Goal: Task Accomplishment & Management: Manage account settings

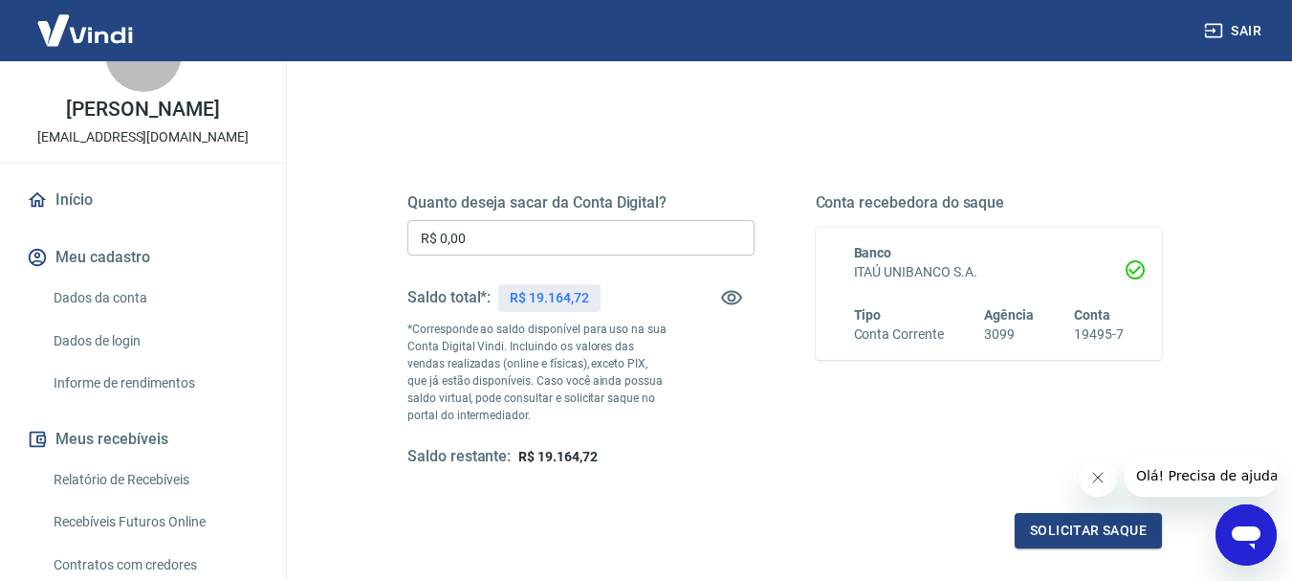
scroll to position [383, 0]
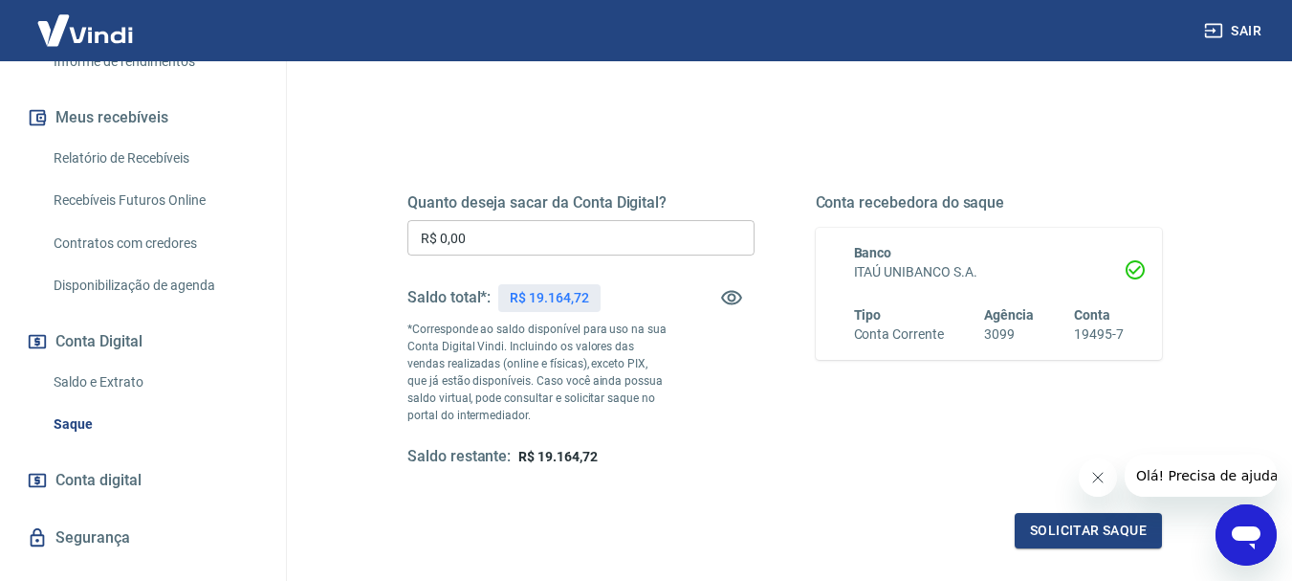
click at [136, 376] on link "Saldo e Extrato" at bounding box center [154, 382] width 217 height 39
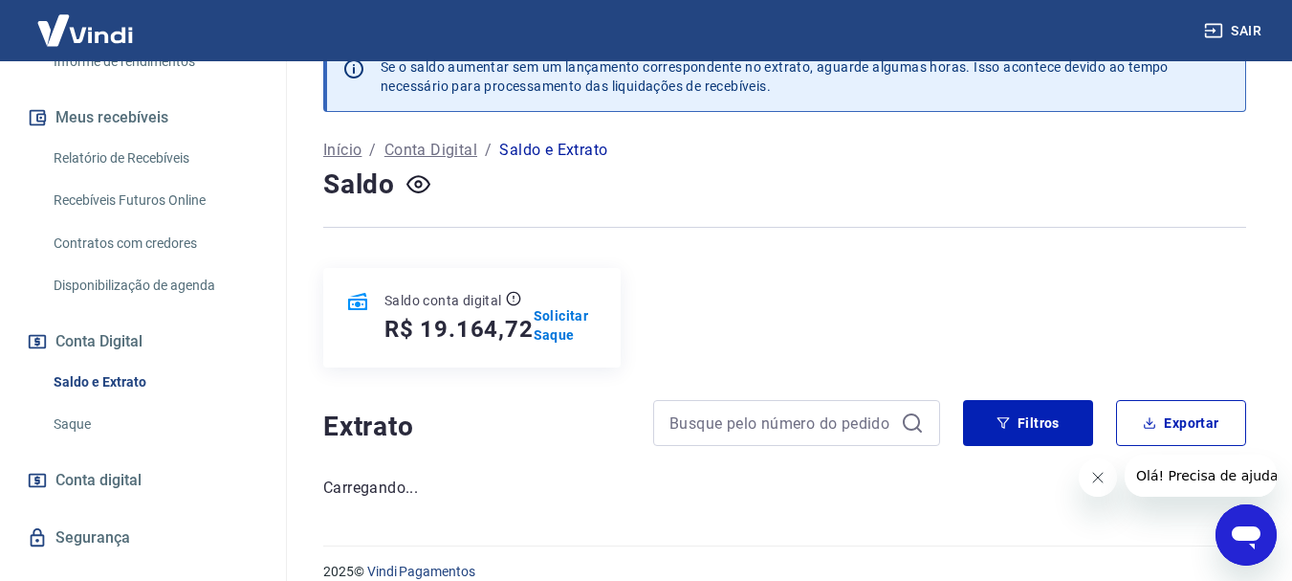
scroll to position [67, 0]
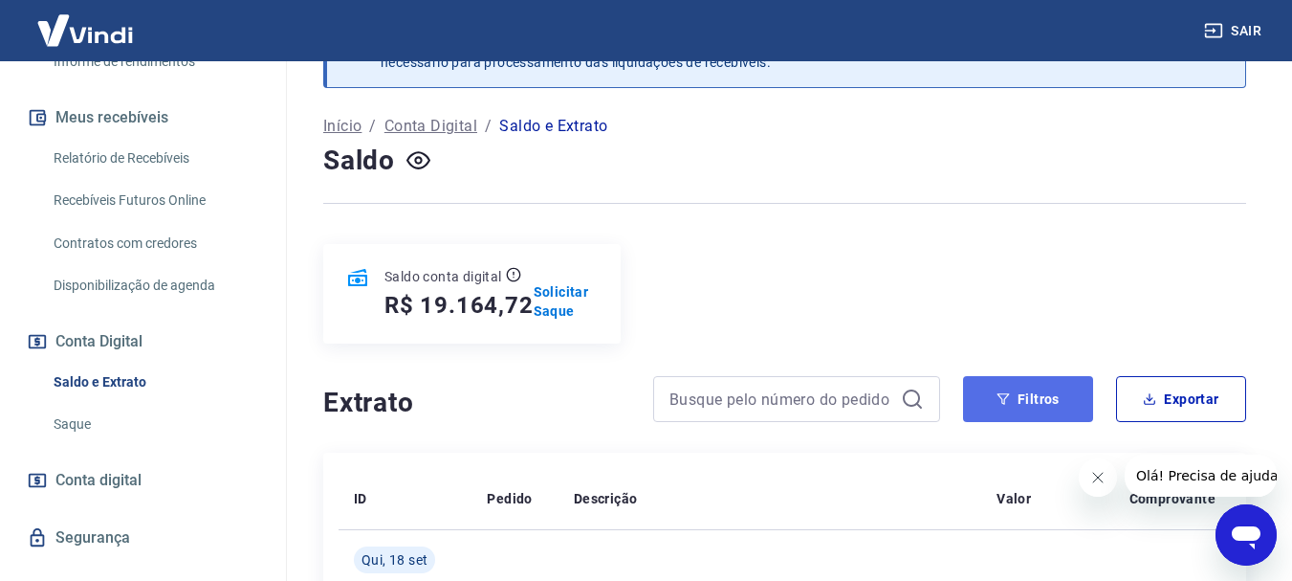
click at [1021, 404] on button "Filtros" at bounding box center [1028, 399] width 130 height 46
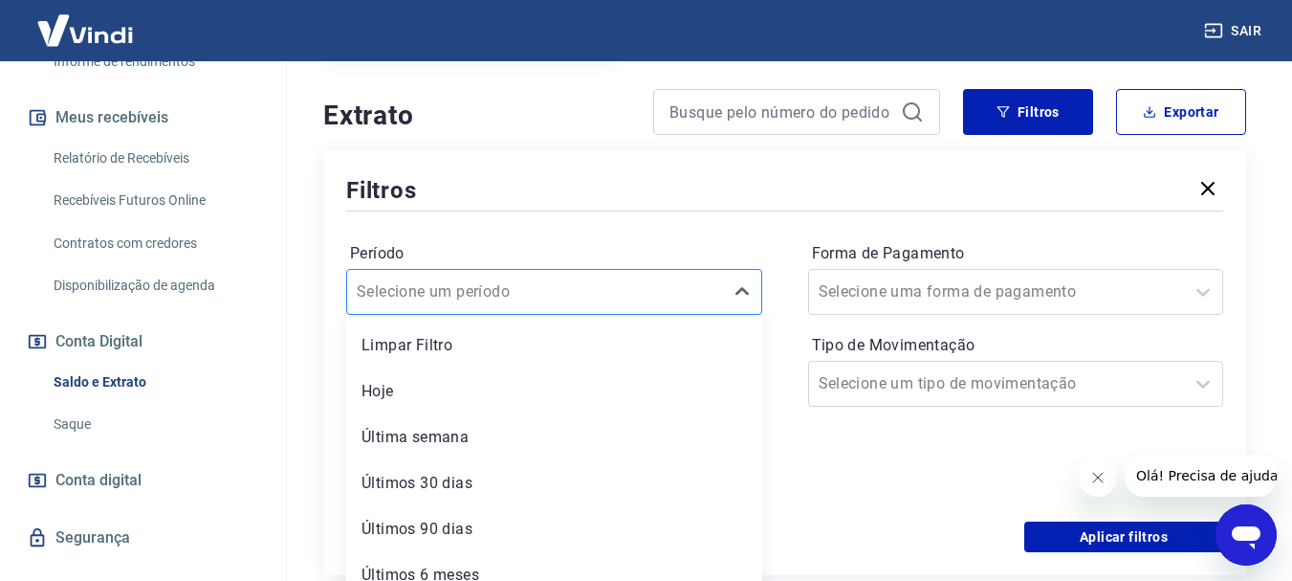
click at [608, 298] on div "option Limpar Filtro focused, 1 of 6. 6 results available. Use Up and Down to c…" at bounding box center [554, 292] width 416 height 46
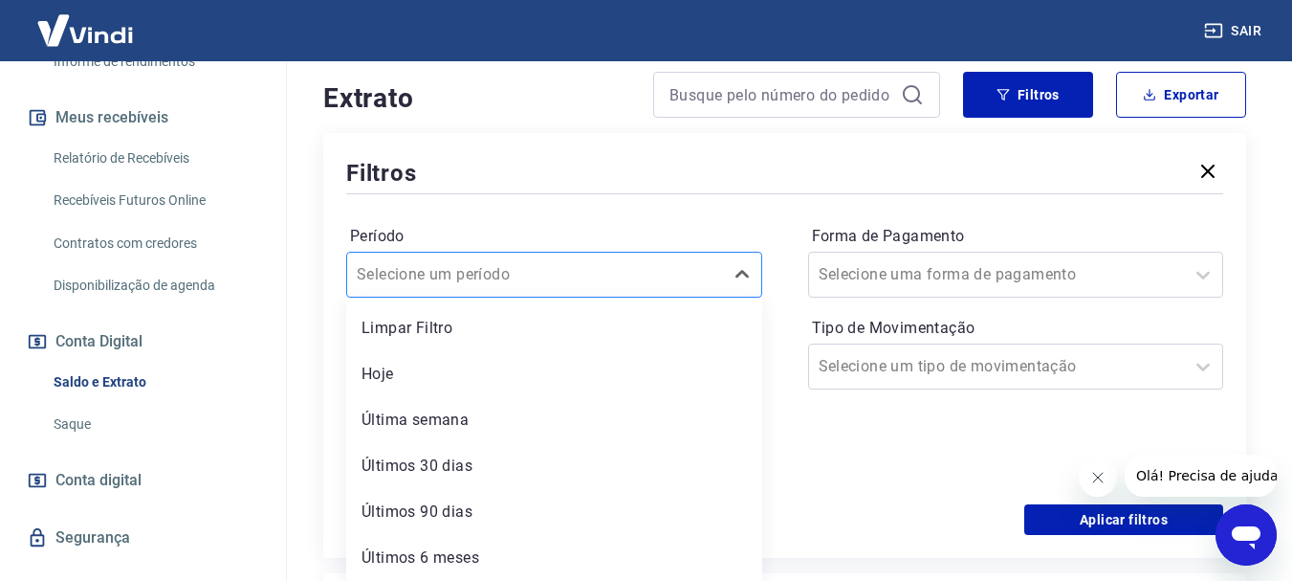
click at [613, 294] on div "Selecione um período" at bounding box center [554, 275] width 416 height 46
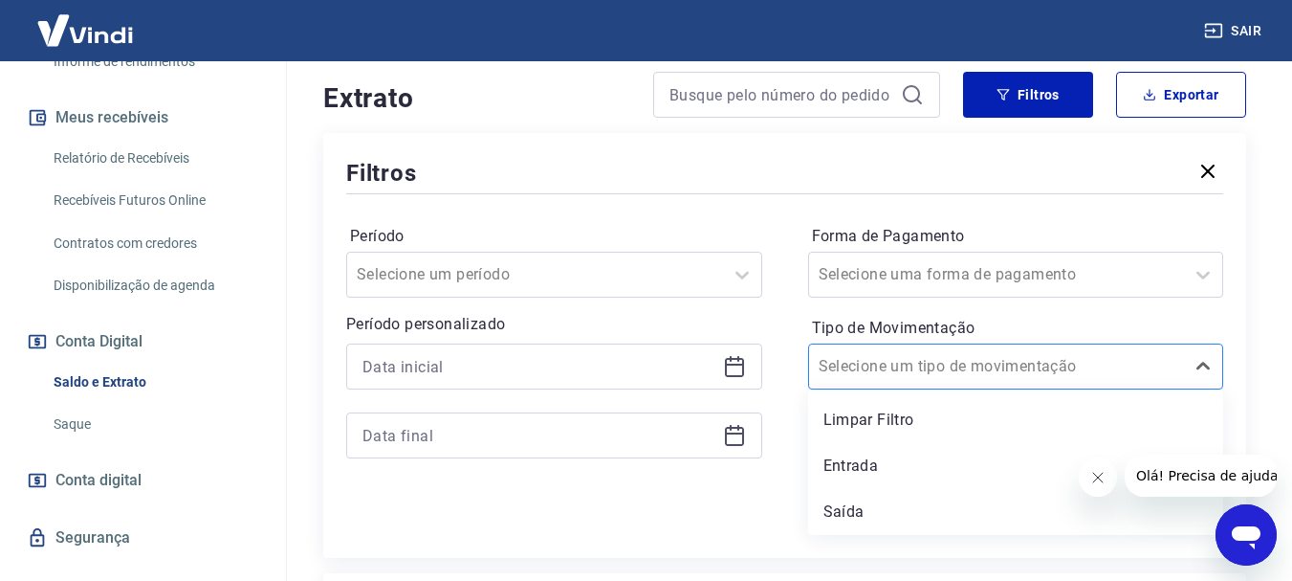
click at [899, 371] on input "Tipo de Movimentação" at bounding box center [915, 366] width 193 height 23
click at [748, 282] on icon at bounding box center [742, 274] width 23 height 23
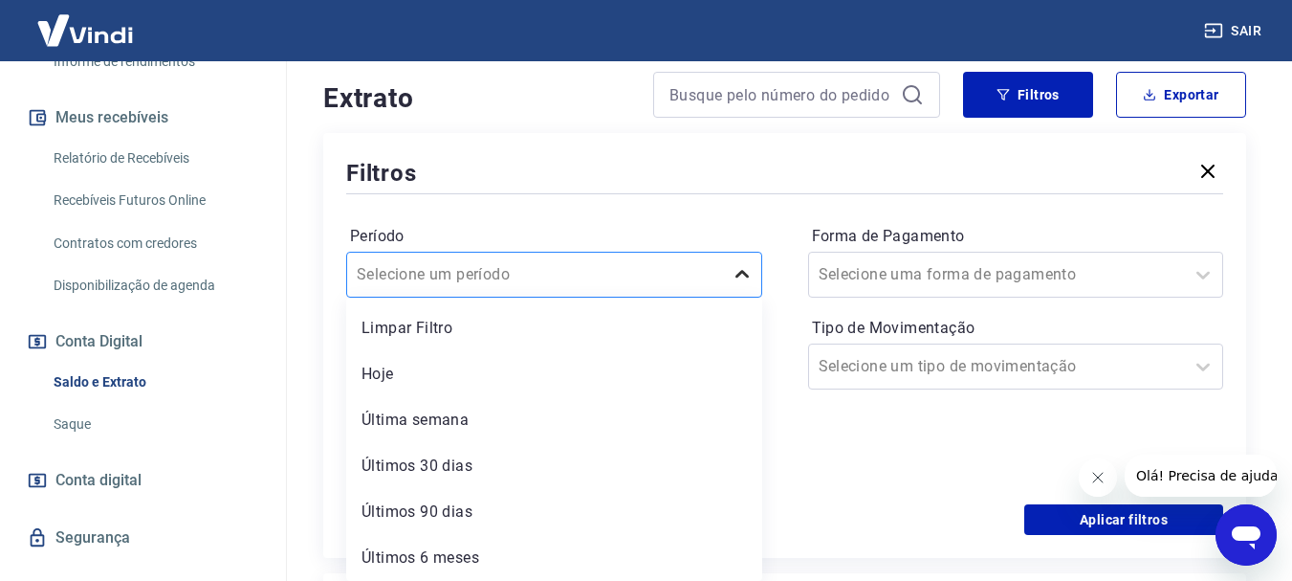
click at [748, 279] on icon at bounding box center [742, 274] width 23 height 23
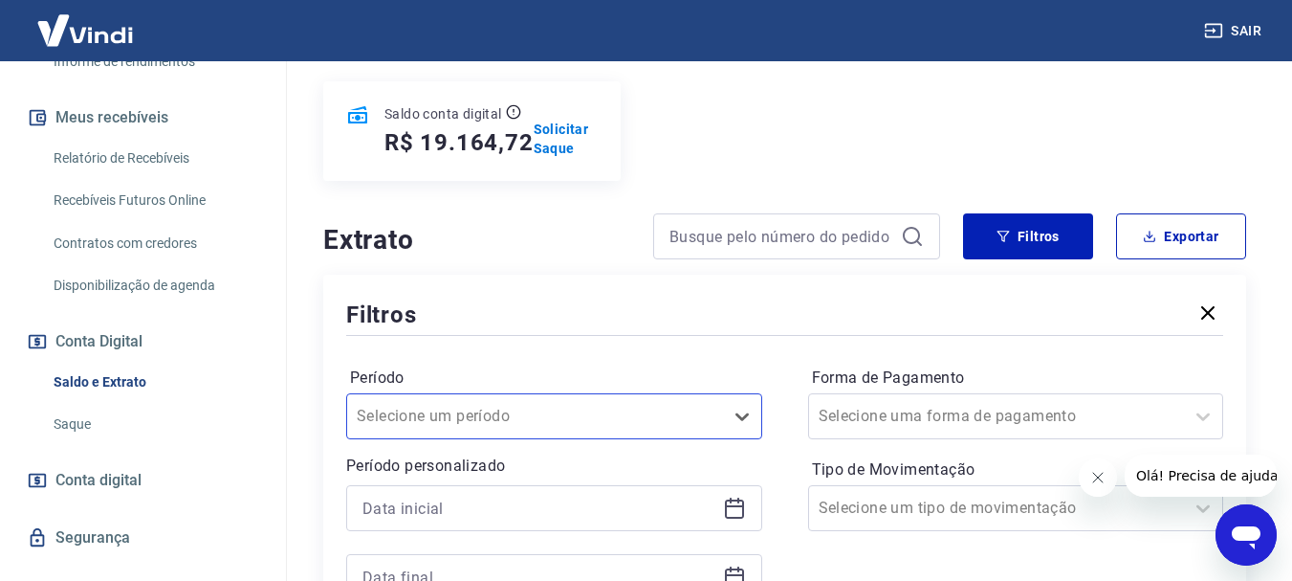
scroll to position [180, 0]
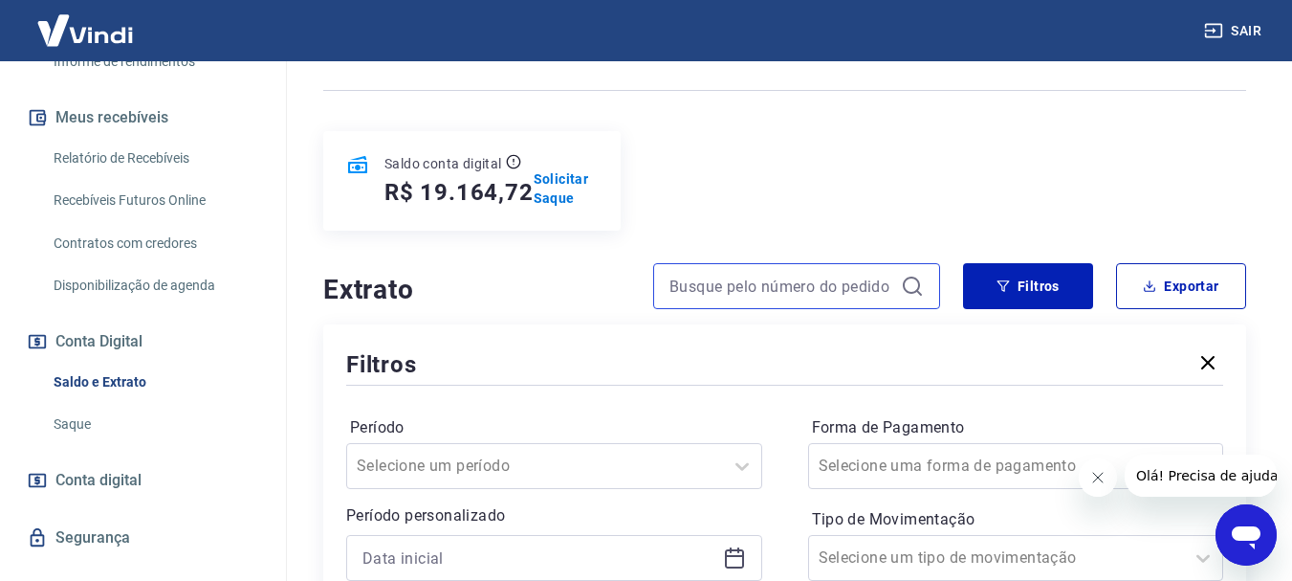
click at [805, 281] on input at bounding box center [782, 286] width 224 height 29
paste input "25090450474"
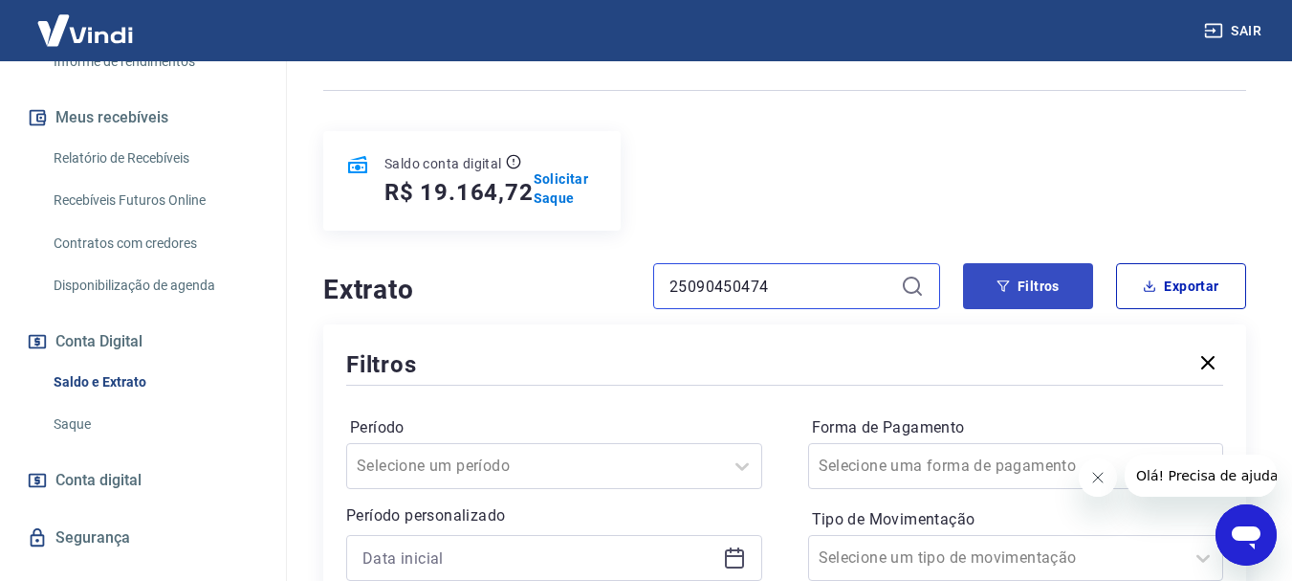
type input "25090450474"
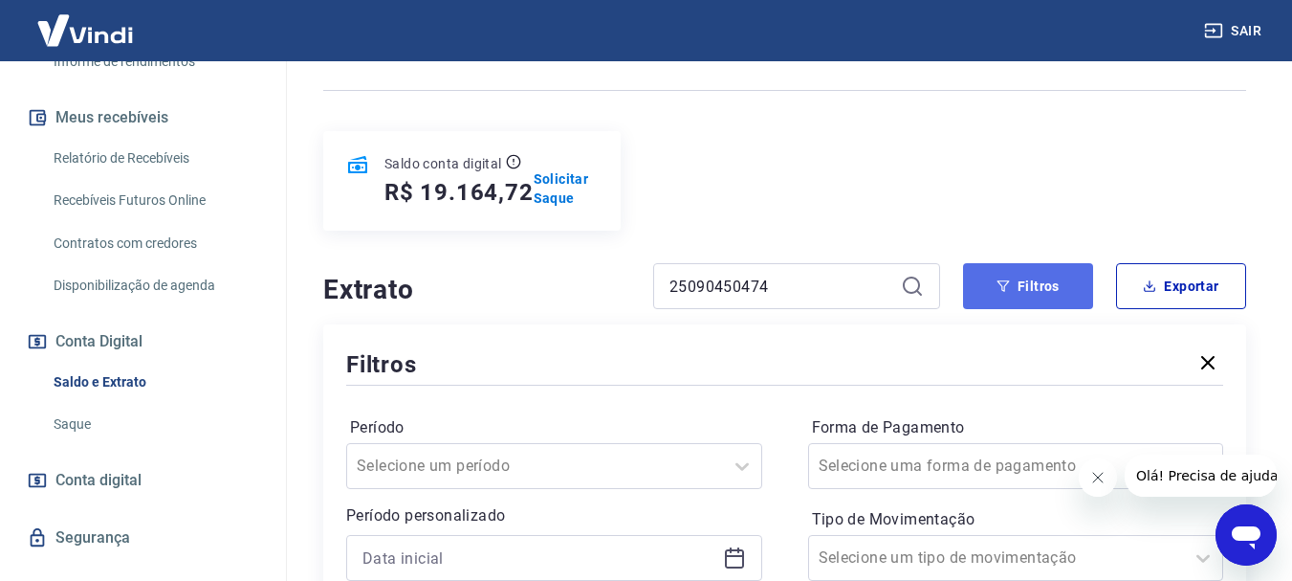
click at [1076, 289] on button "Filtros" at bounding box center [1028, 286] width 130 height 46
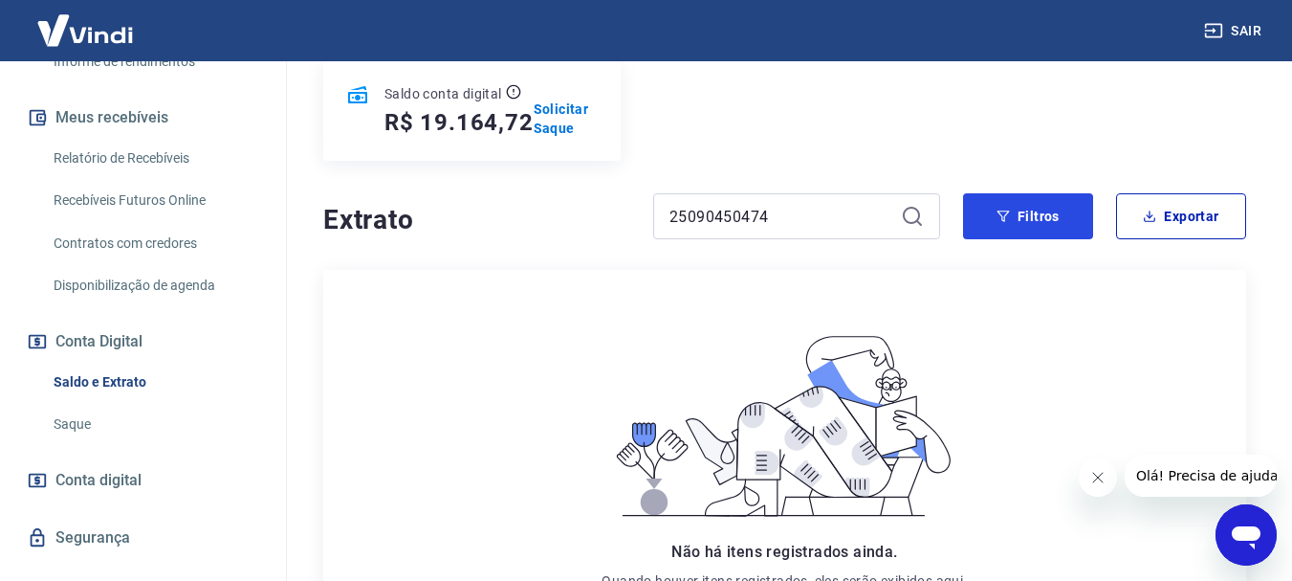
scroll to position [59, 0]
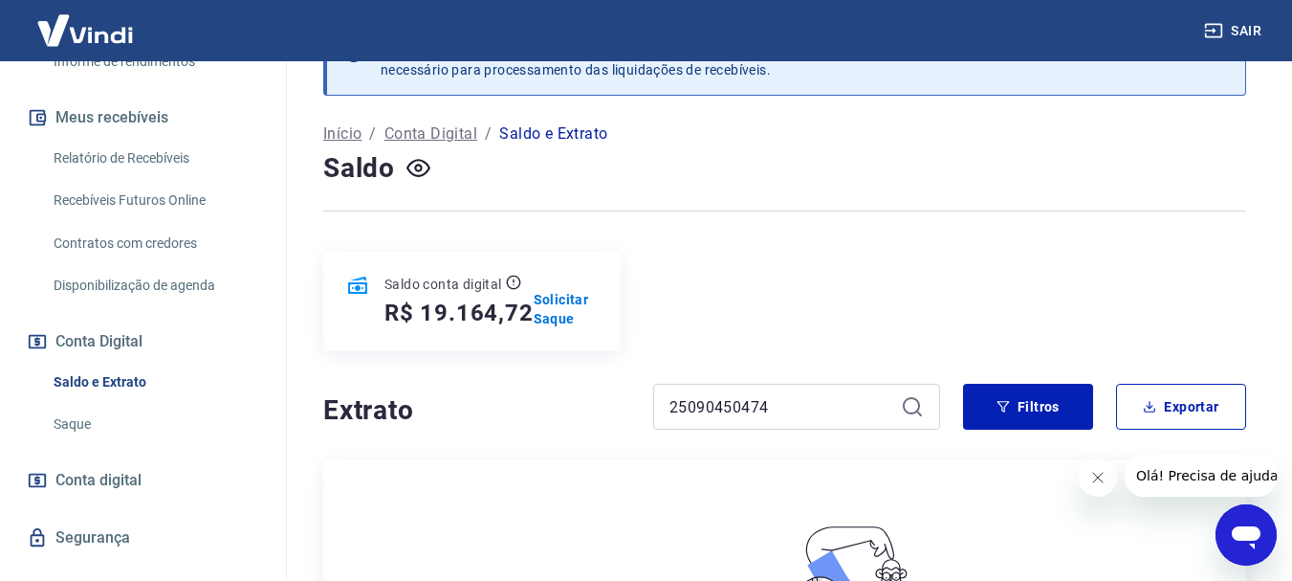
click at [903, 402] on icon at bounding box center [912, 406] width 23 height 23
click at [844, 407] on input "25090450474" at bounding box center [782, 406] width 224 height 29
click at [1026, 409] on button "Filtros" at bounding box center [1028, 407] width 130 height 46
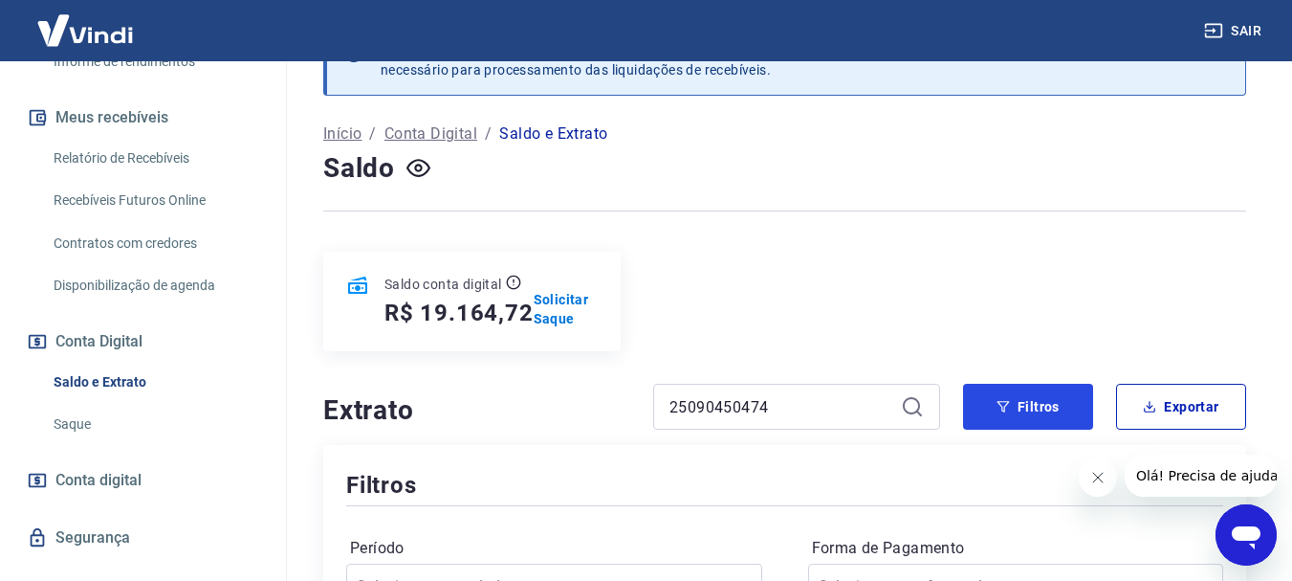
scroll to position [442, 0]
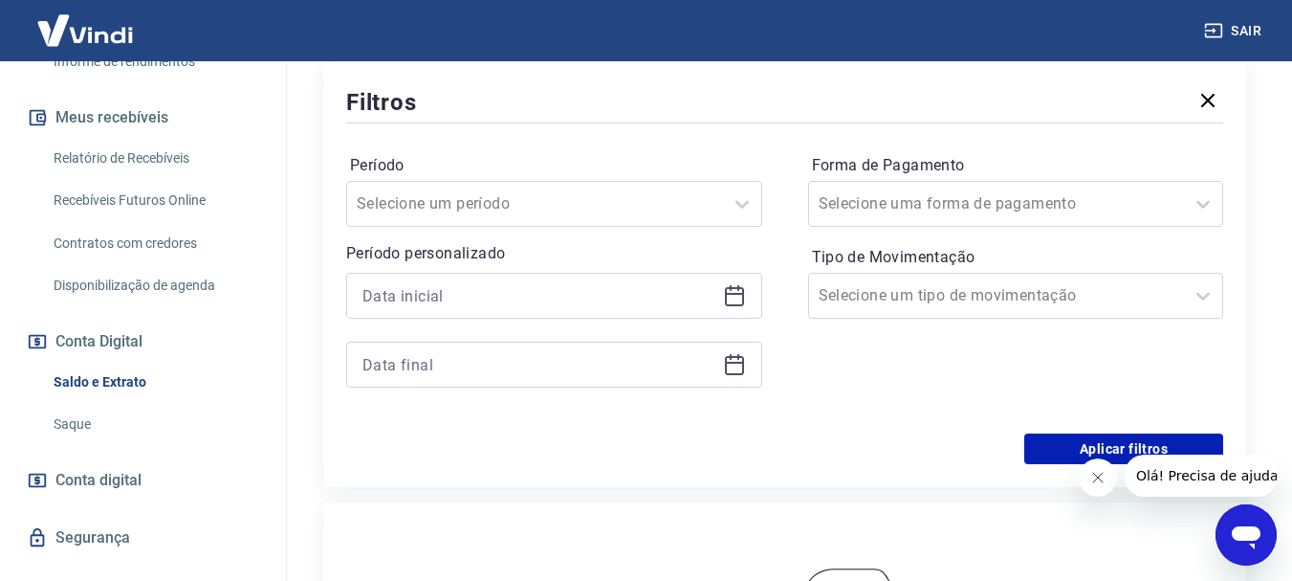
click at [112, 424] on link "Saque" at bounding box center [154, 424] width 217 height 39
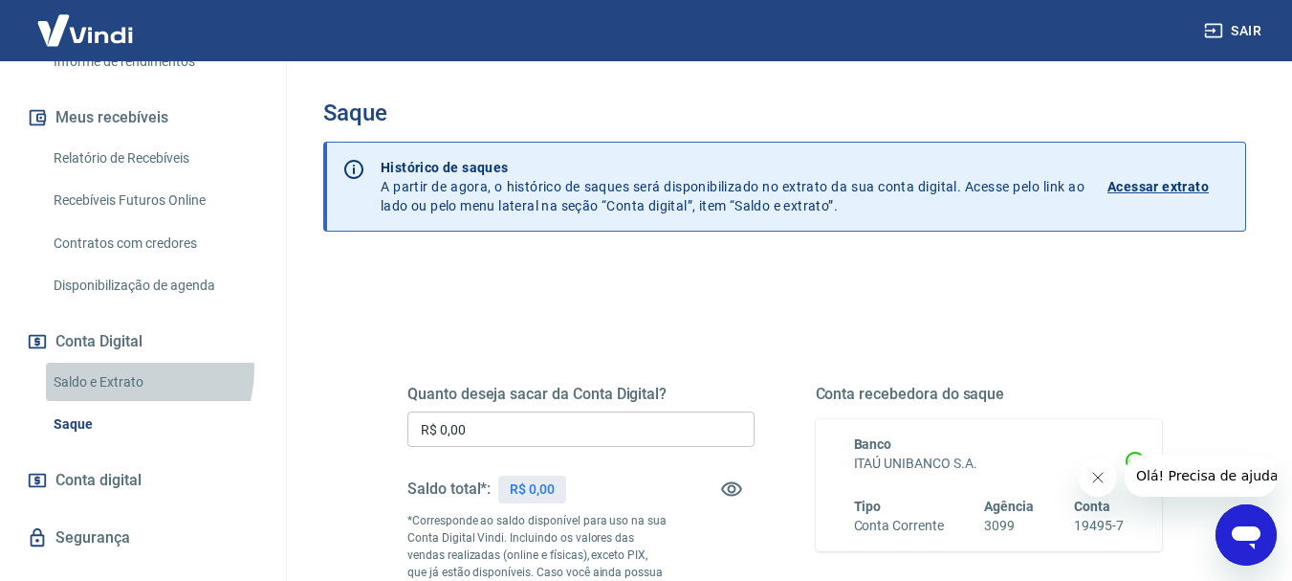
click at [131, 369] on link "Saldo e Extrato" at bounding box center [154, 382] width 217 height 39
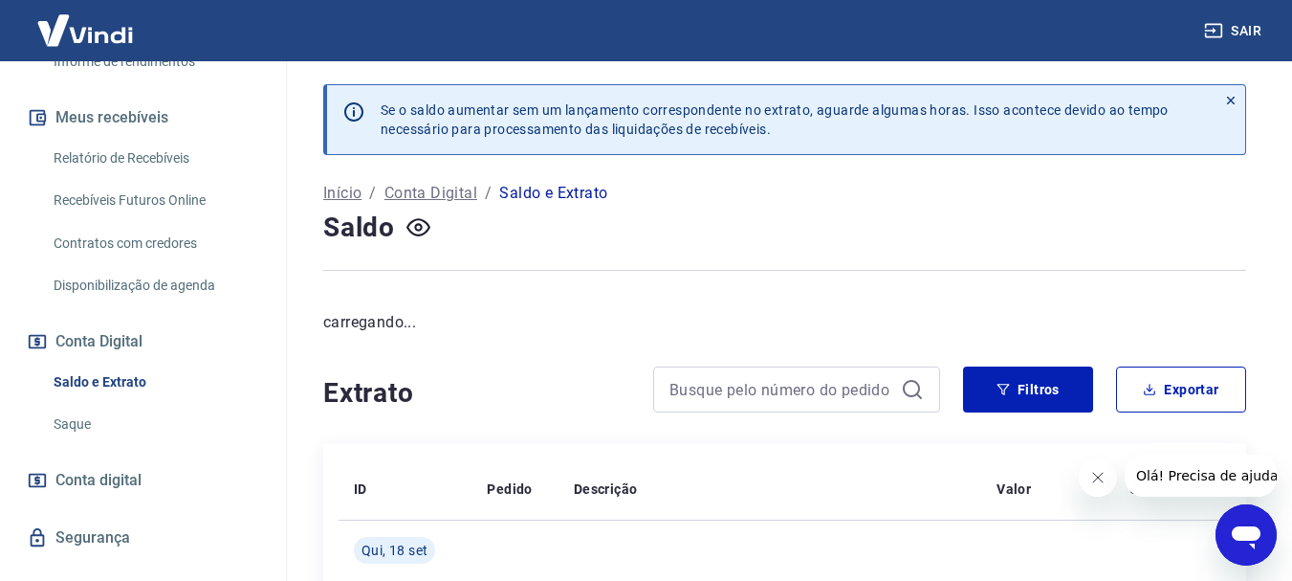
click at [186, 154] on link "Relatório de Recebíveis" at bounding box center [154, 158] width 217 height 39
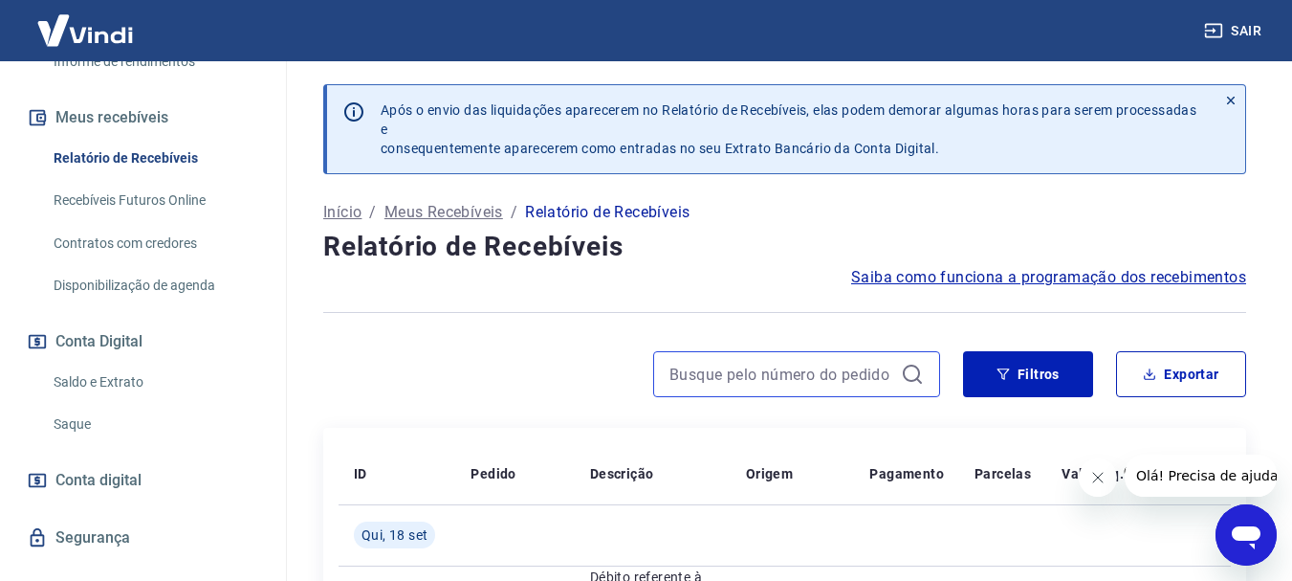
click at [802, 368] on input at bounding box center [782, 374] width 224 height 29
paste input "25090450474"
type input "25090450474"
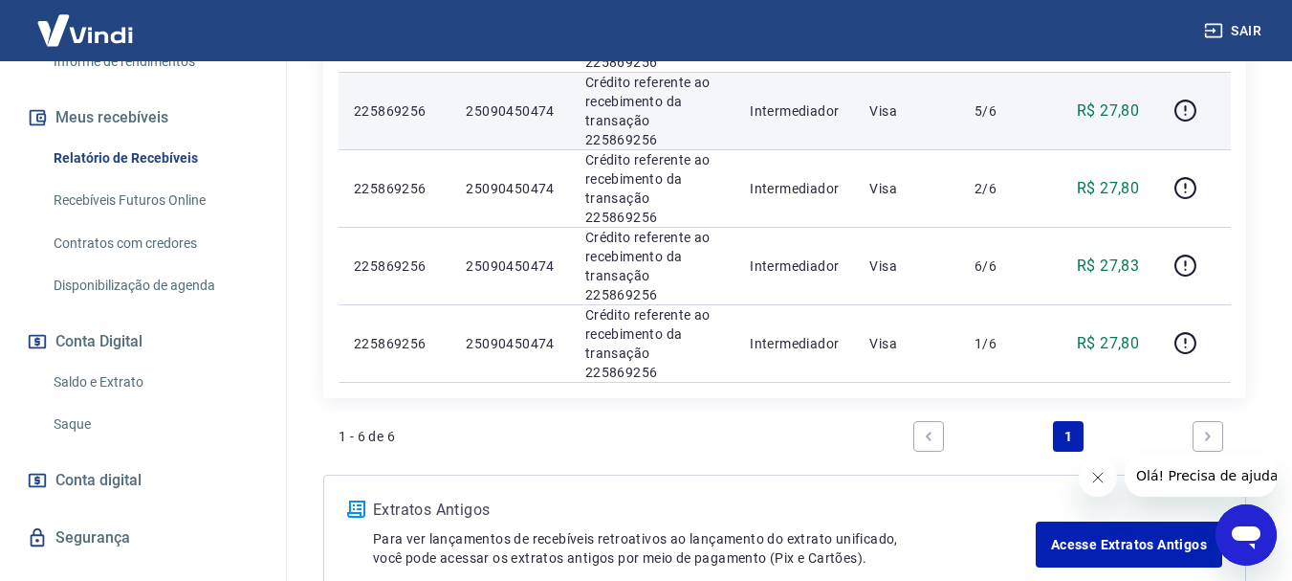
scroll to position [379, 0]
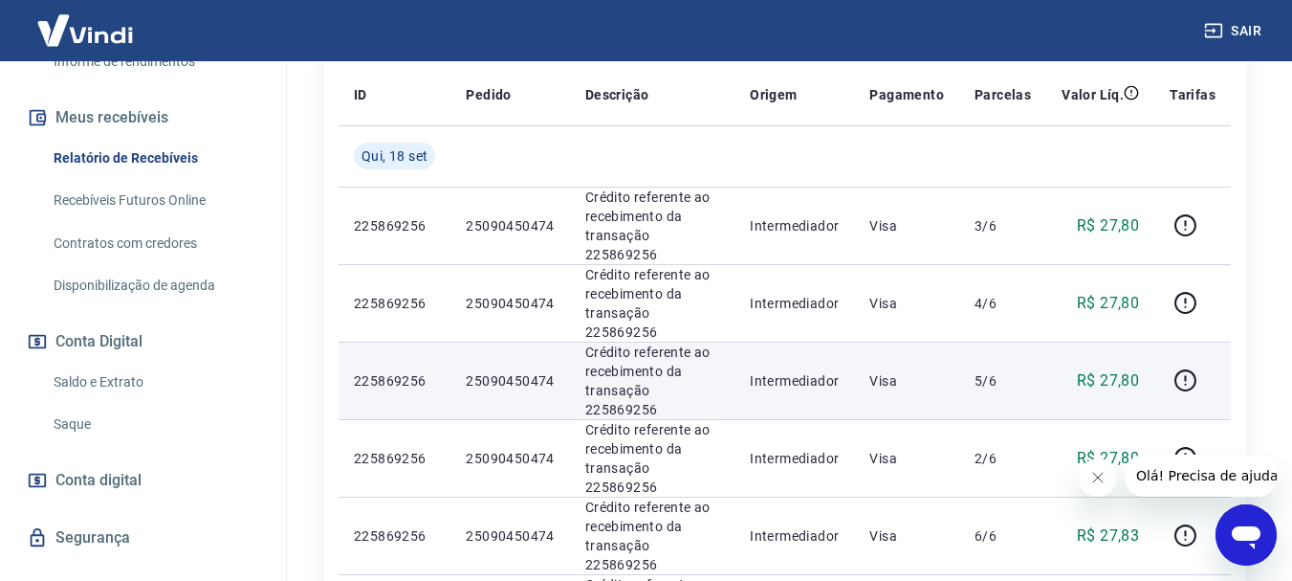
click at [1115, 369] on p "R$ 27,80" at bounding box center [1108, 380] width 62 height 23
click at [1197, 368] on icon "button" at bounding box center [1186, 380] width 24 height 24
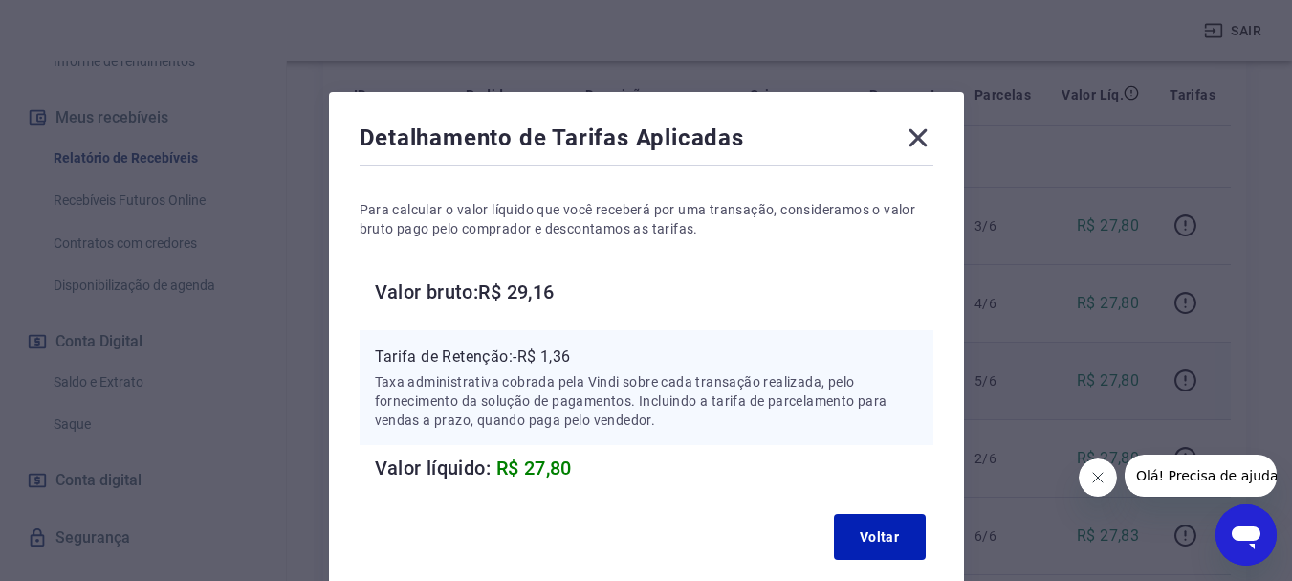
click at [911, 126] on icon at bounding box center [918, 137] width 31 height 31
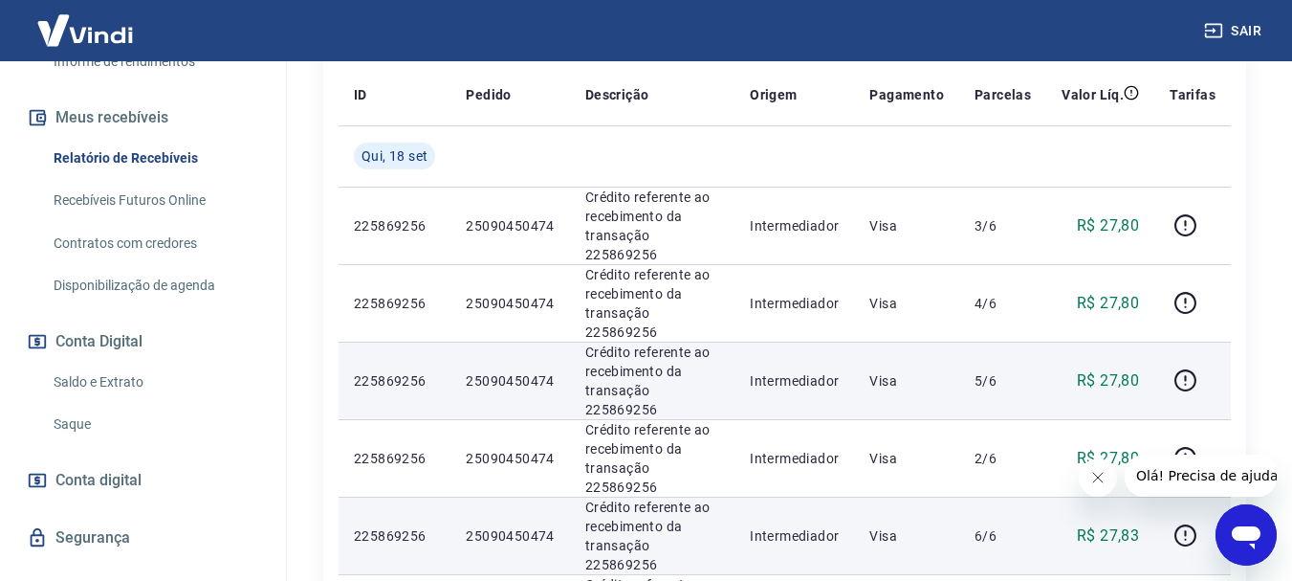
click at [993, 526] on p "6/6" at bounding box center [1003, 535] width 56 height 19
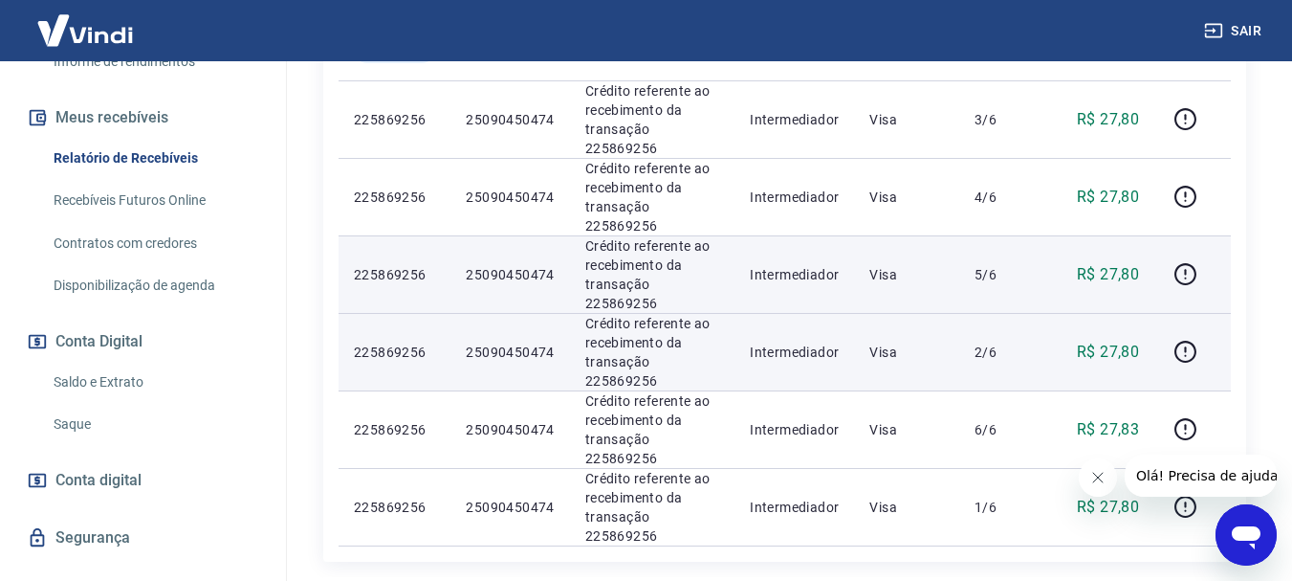
scroll to position [570, 0]
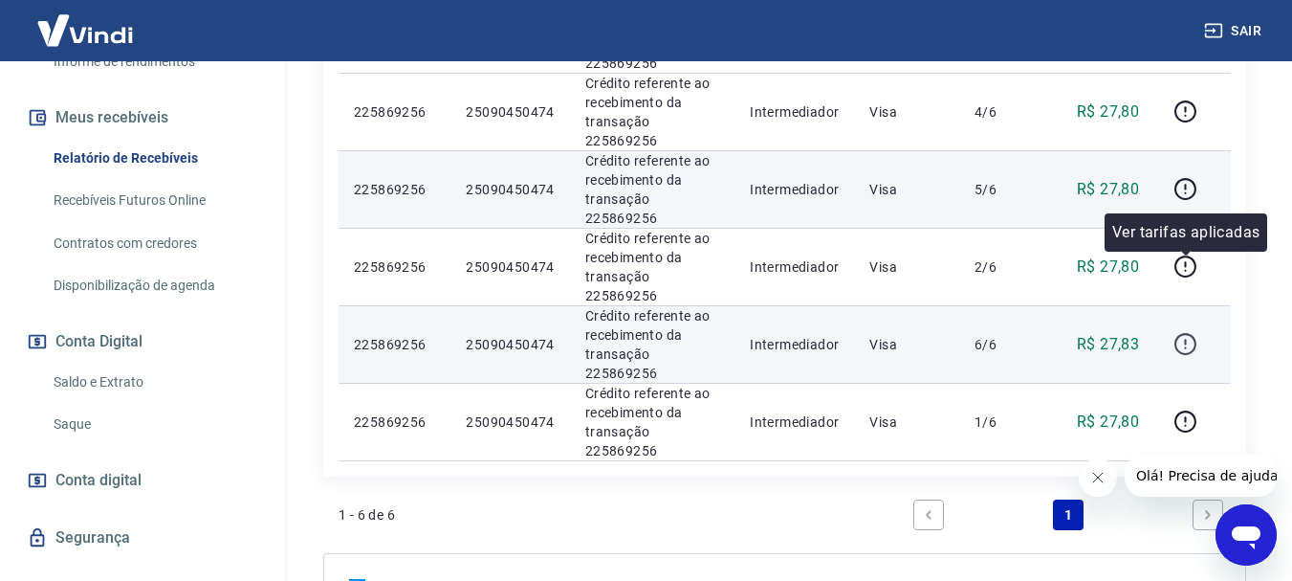
click at [1187, 332] on icon "button" at bounding box center [1186, 344] width 24 height 24
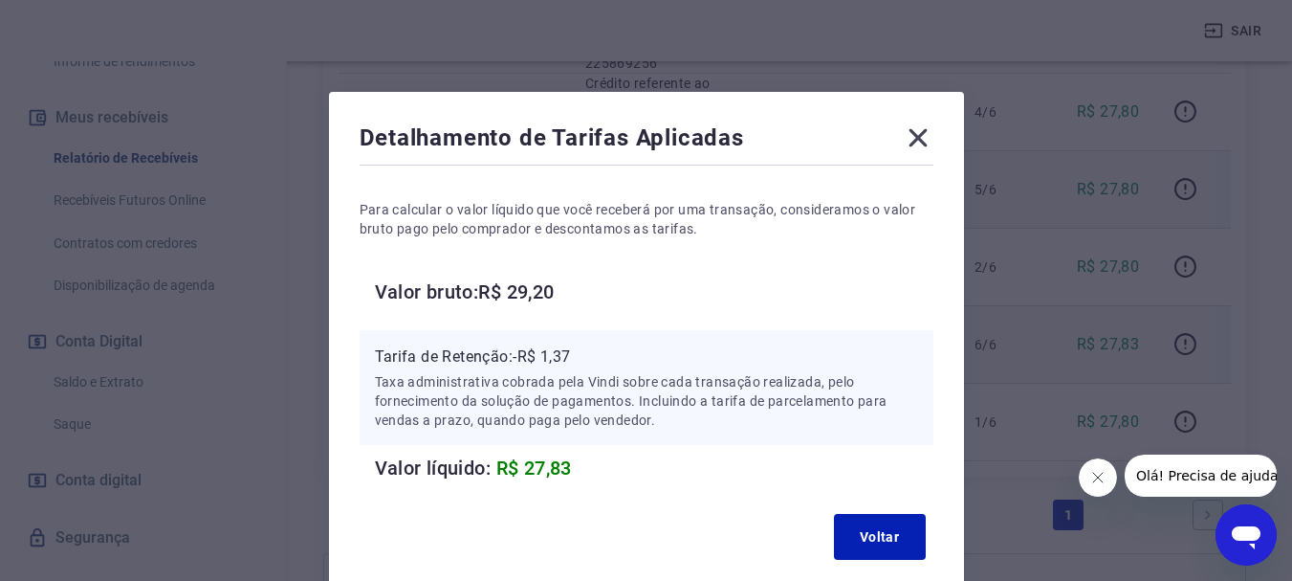
click at [923, 143] on icon at bounding box center [918, 138] width 18 height 18
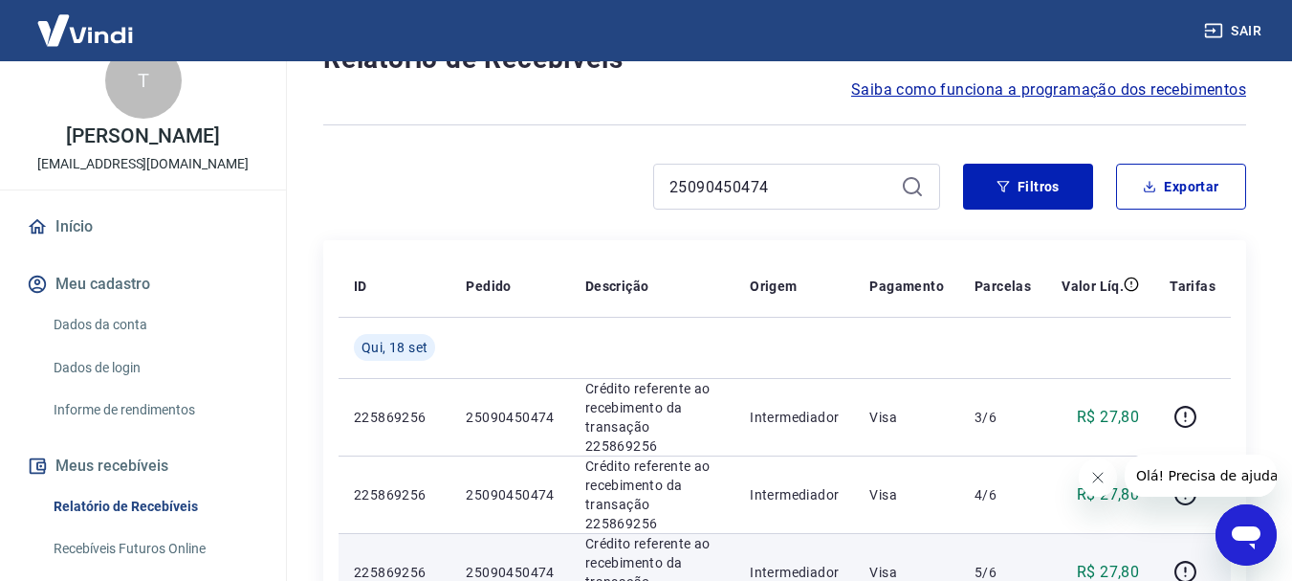
scroll to position [0, 0]
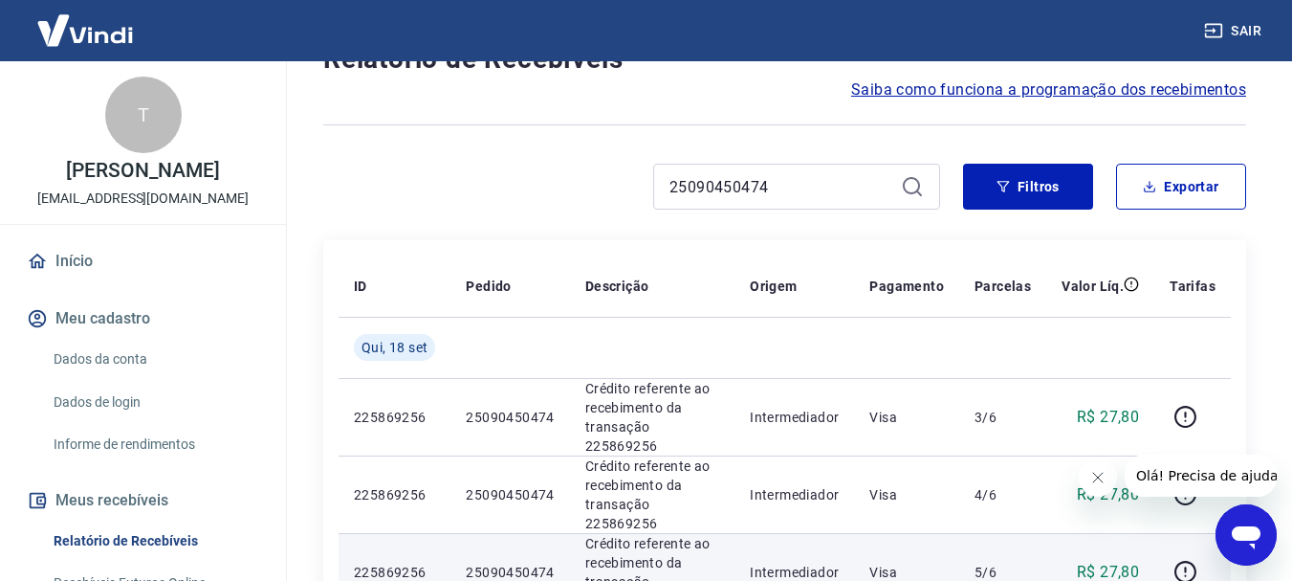
click at [71, 268] on link "Início" at bounding box center [143, 261] width 240 height 42
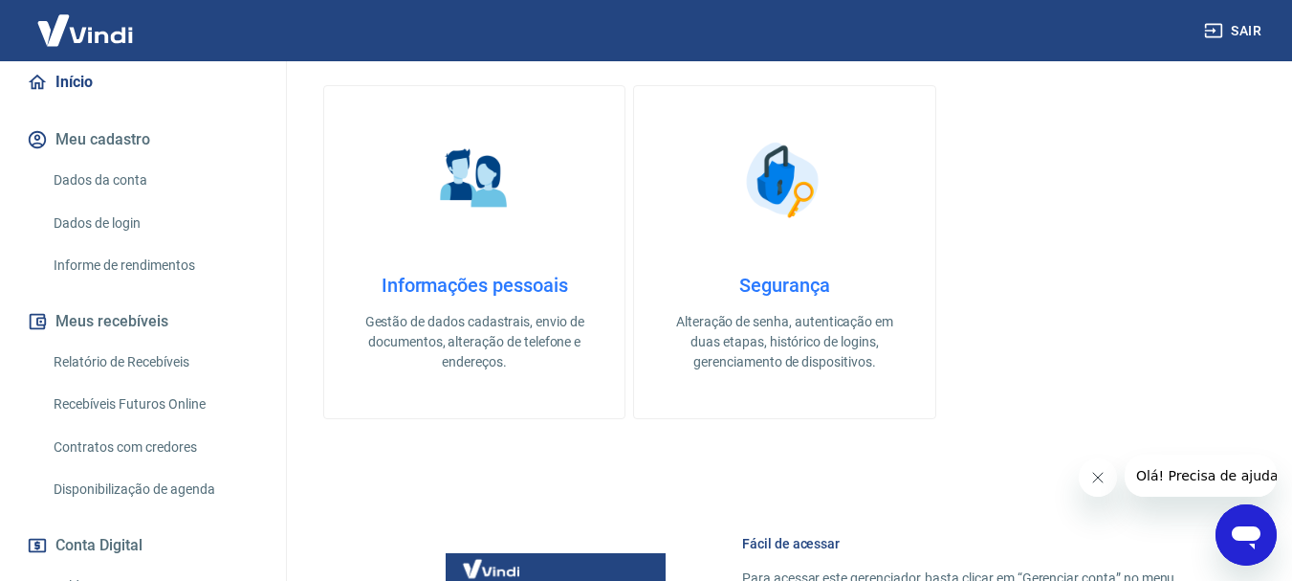
scroll to position [418, 0]
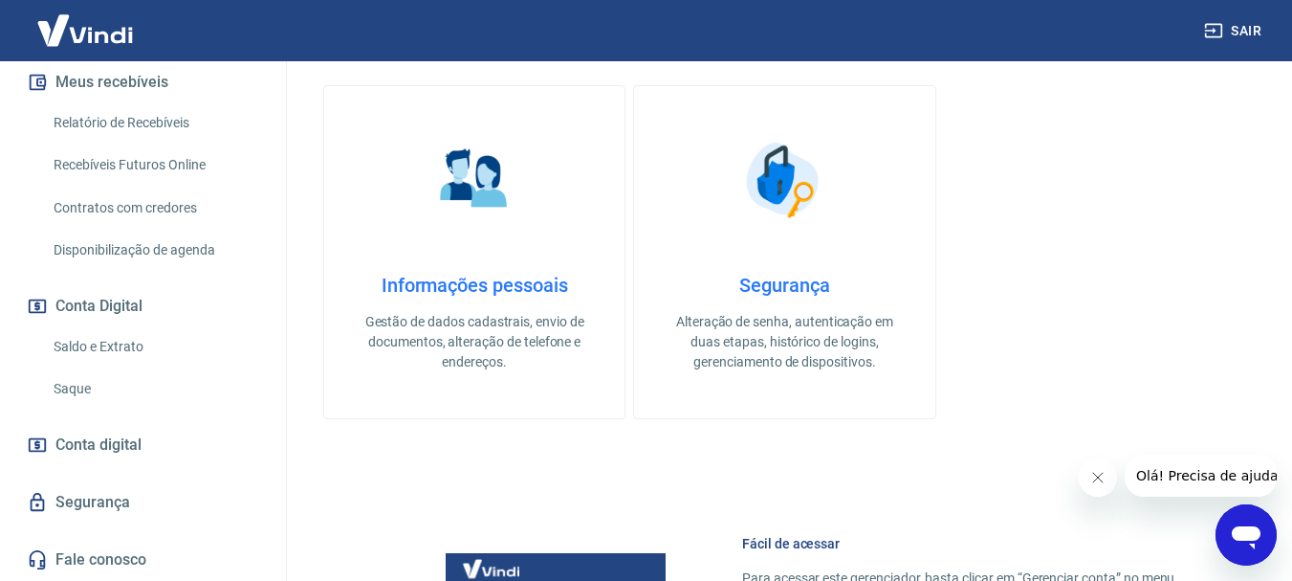
click at [88, 389] on link "Saque" at bounding box center [154, 388] width 217 height 39
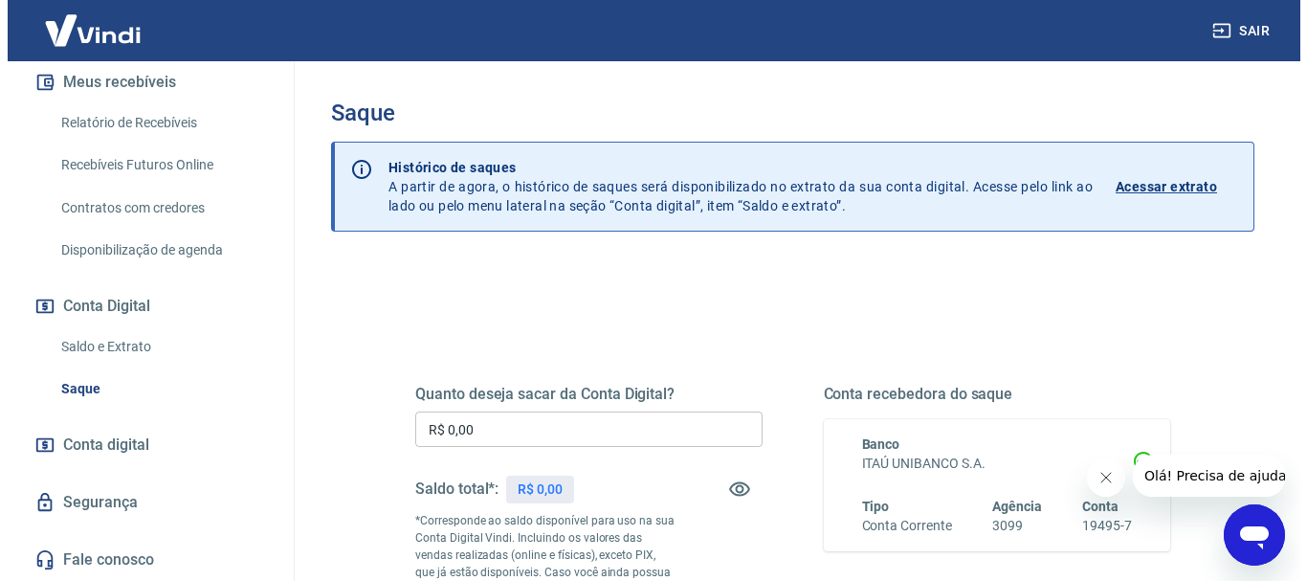
scroll to position [191, 0]
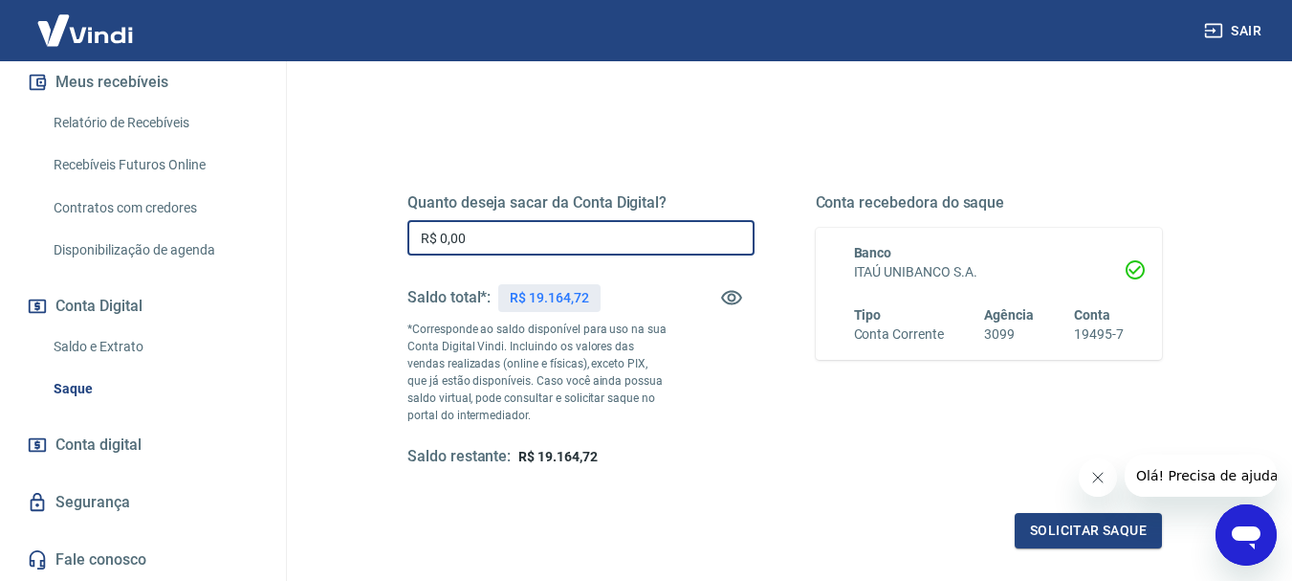
click at [497, 248] on input "R$ 0,00" at bounding box center [581, 237] width 347 height 35
type input "R$ 10.000,00"
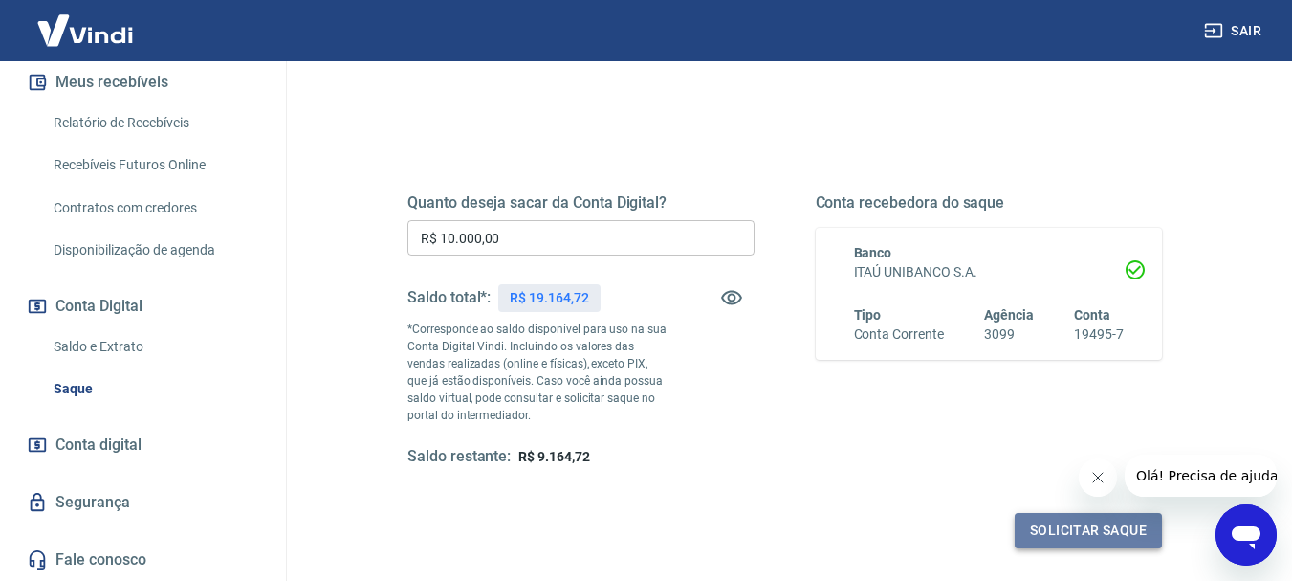
click at [1045, 525] on button "Solicitar saque" at bounding box center [1088, 530] width 147 height 35
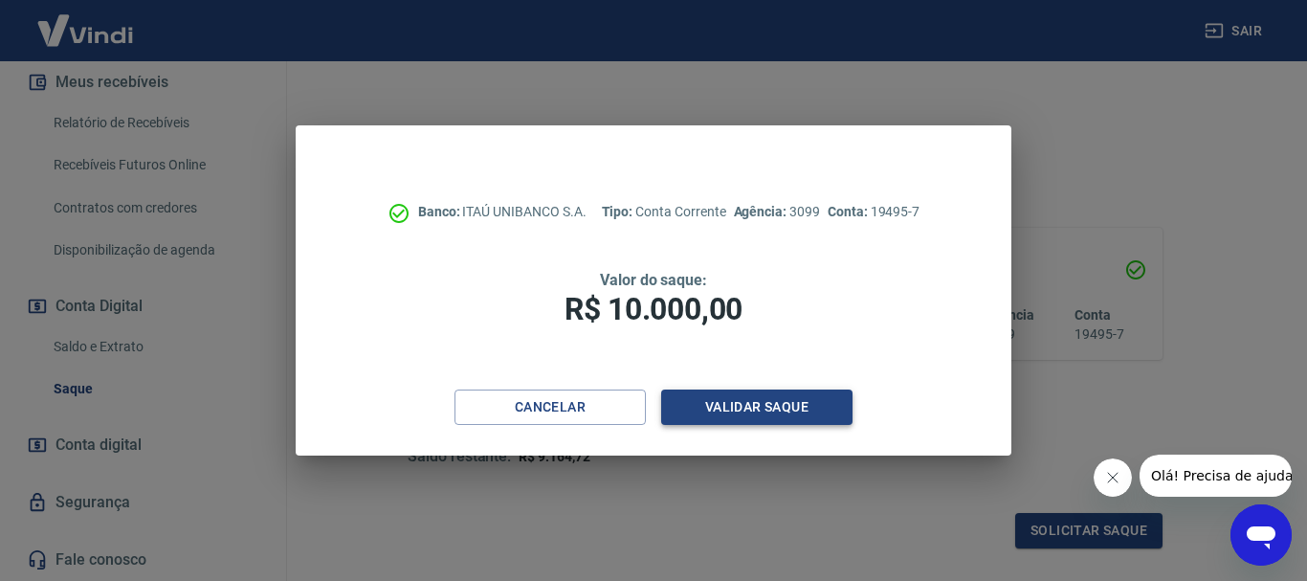
click at [787, 408] on button "Validar saque" at bounding box center [756, 406] width 191 height 35
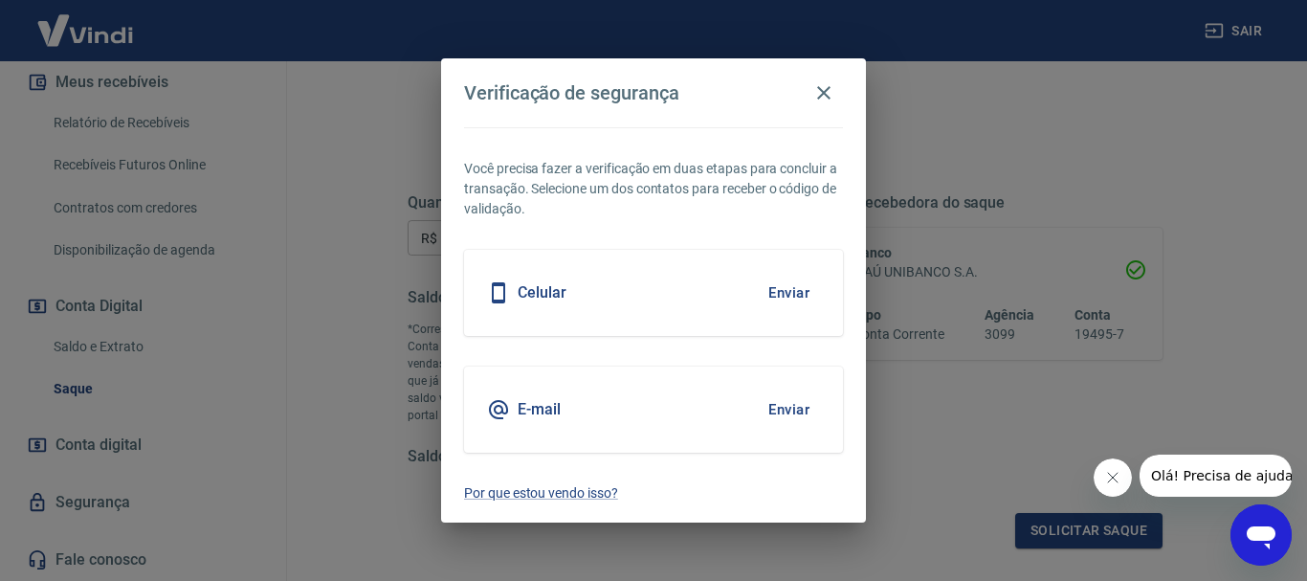
click at [806, 410] on button "Enviar" at bounding box center [789, 409] width 62 height 40
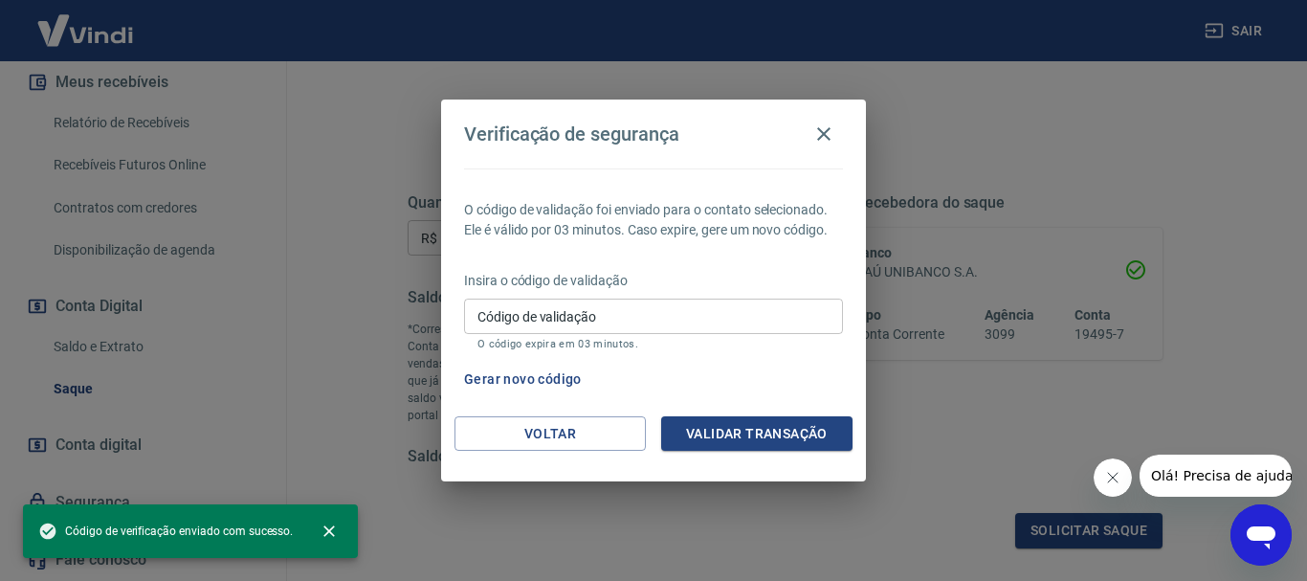
click at [669, 318] on input "Código de validação" at bounding box center [653, 315] width 379 height 35
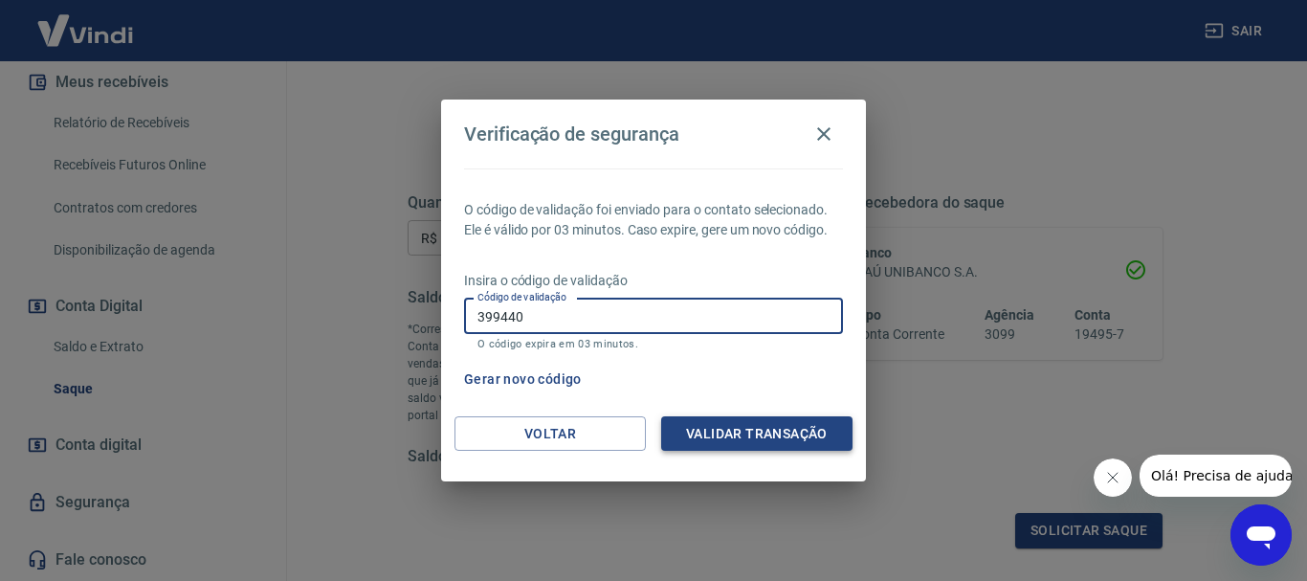
type input "399440"
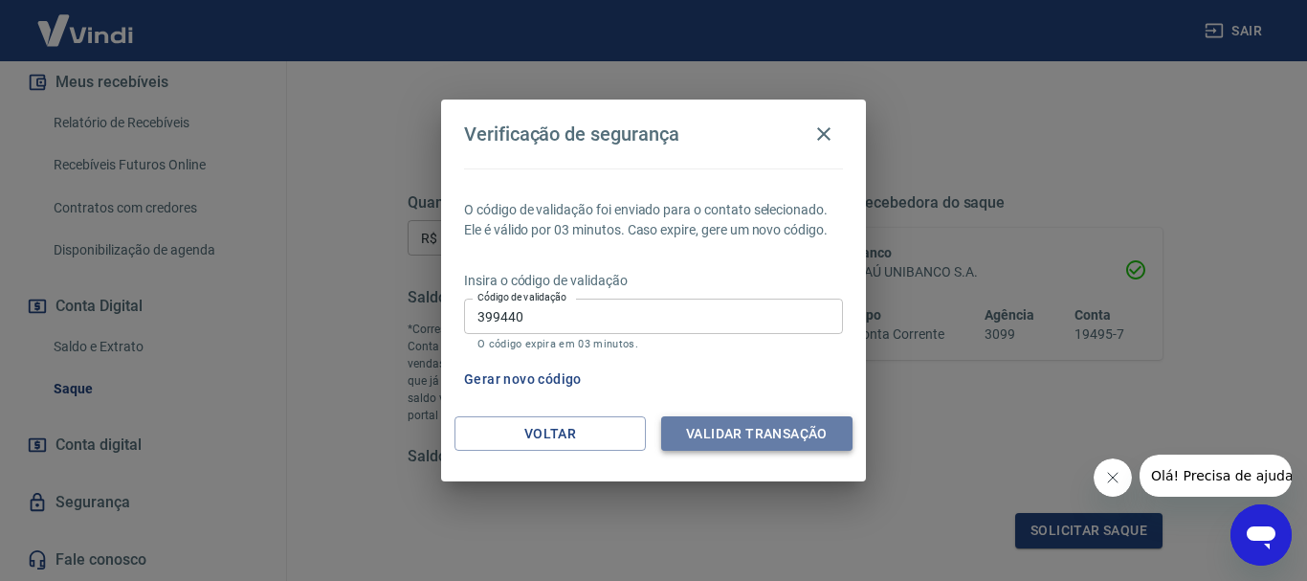
click at [704, 438] on button "Validar transação" at bounding box center [756, 433] width 191 height 35
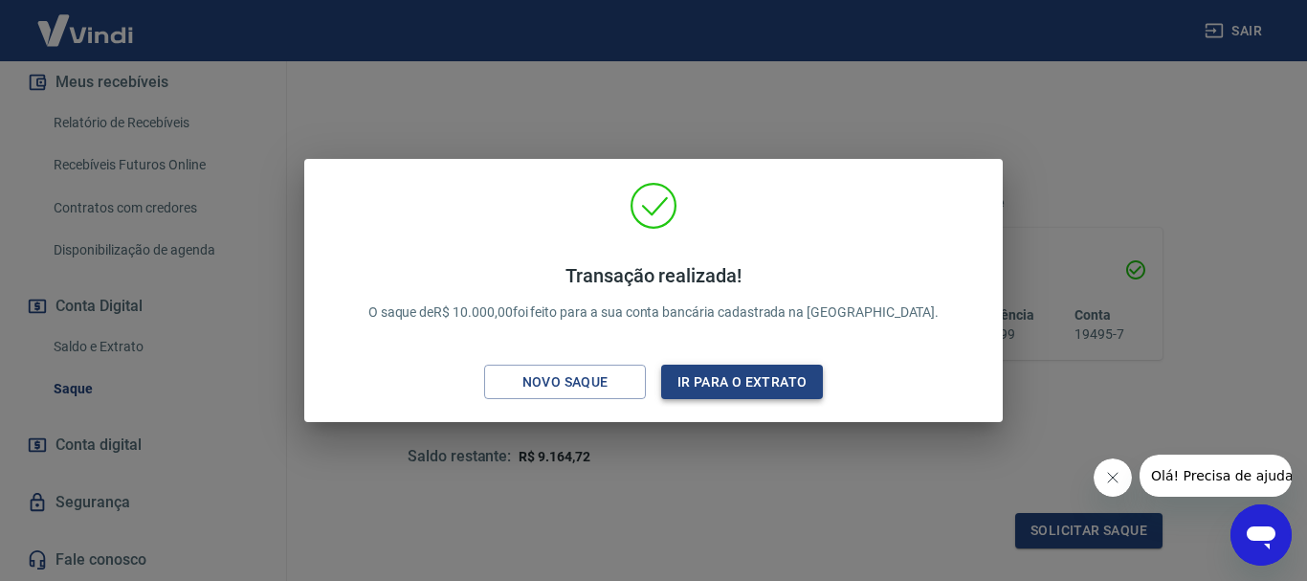
click at [756, 388] on button "Ir para o extrato" at bounding box center [742, 381] width 162 height 35
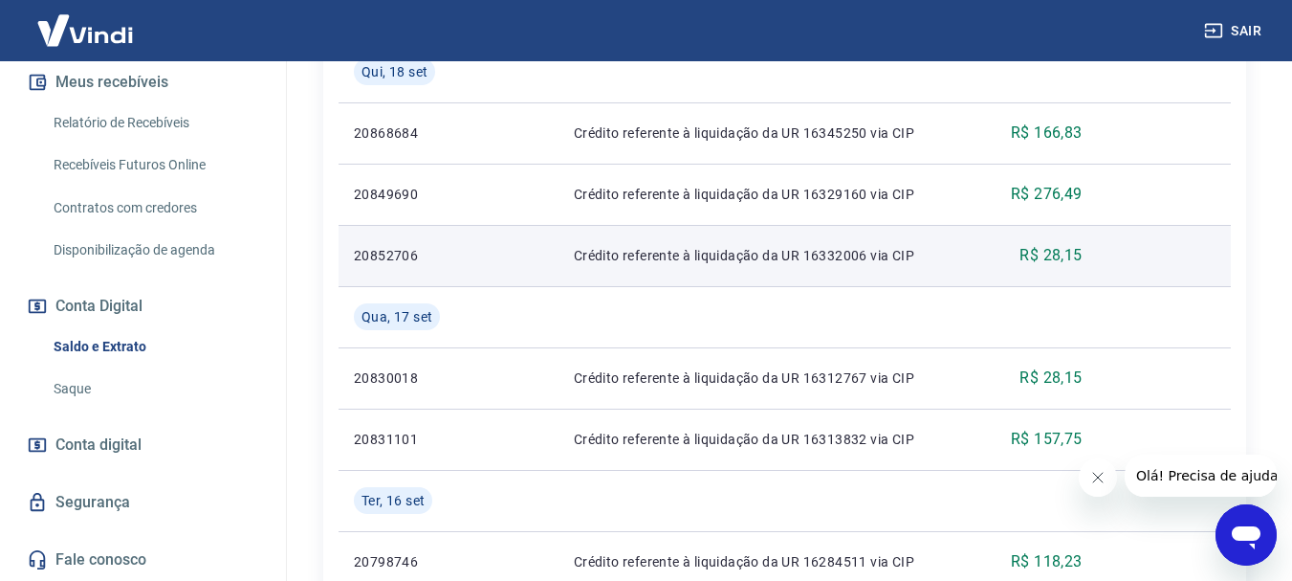
scroll to position [478, 0]
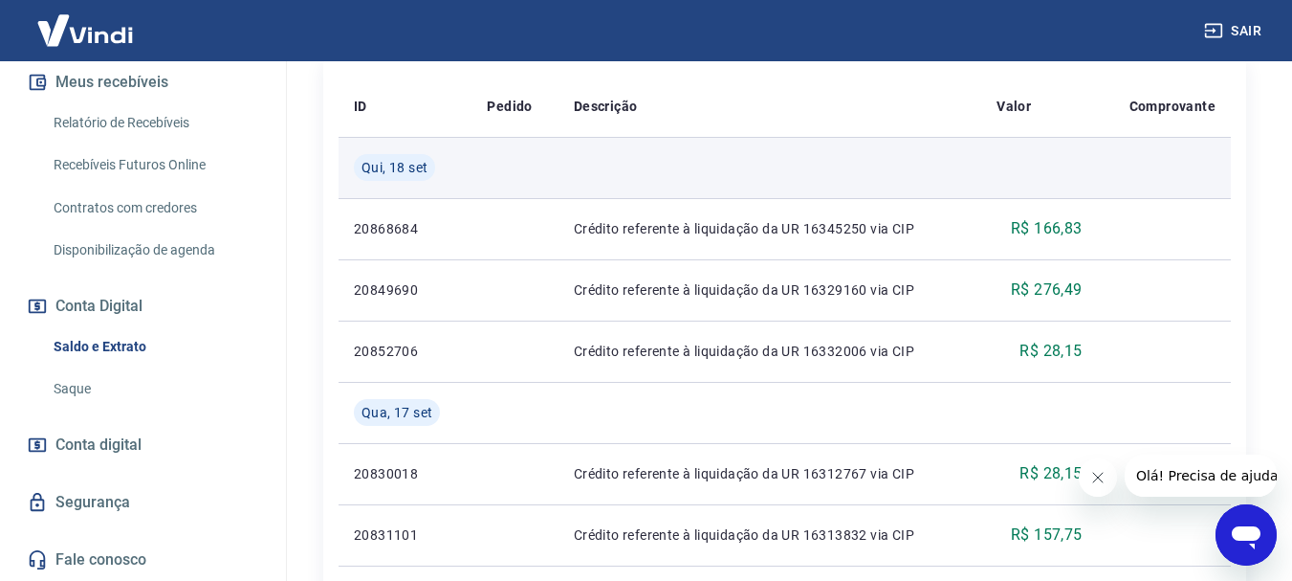
click at [393, 158] on span "Qui, 18 set" at bounding box center [395, 167] width 66 height 19
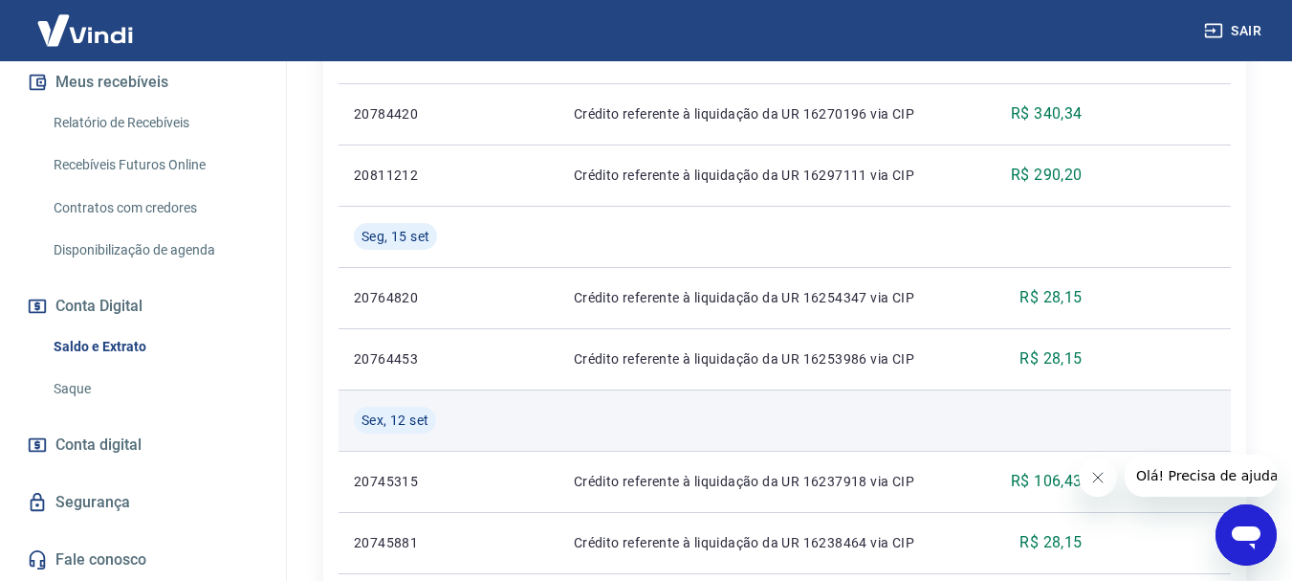
scroll to position [1148, 0]
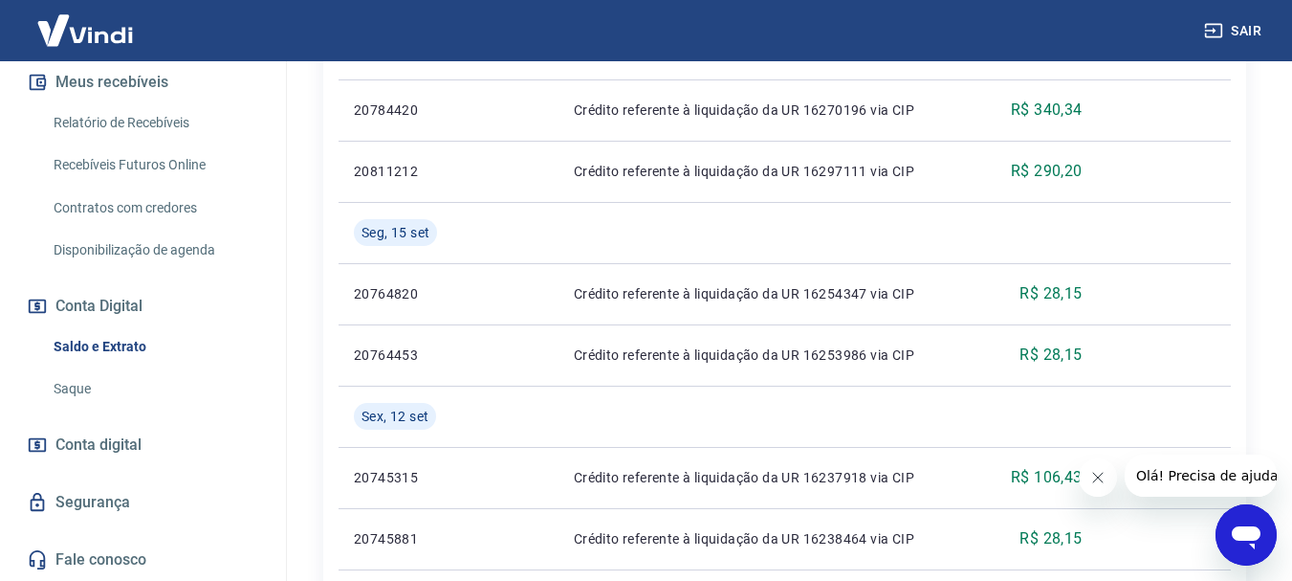
click at [112, 354] on link "Saldo e Extrato" at bounding box center [154, 346] width 217 height 39
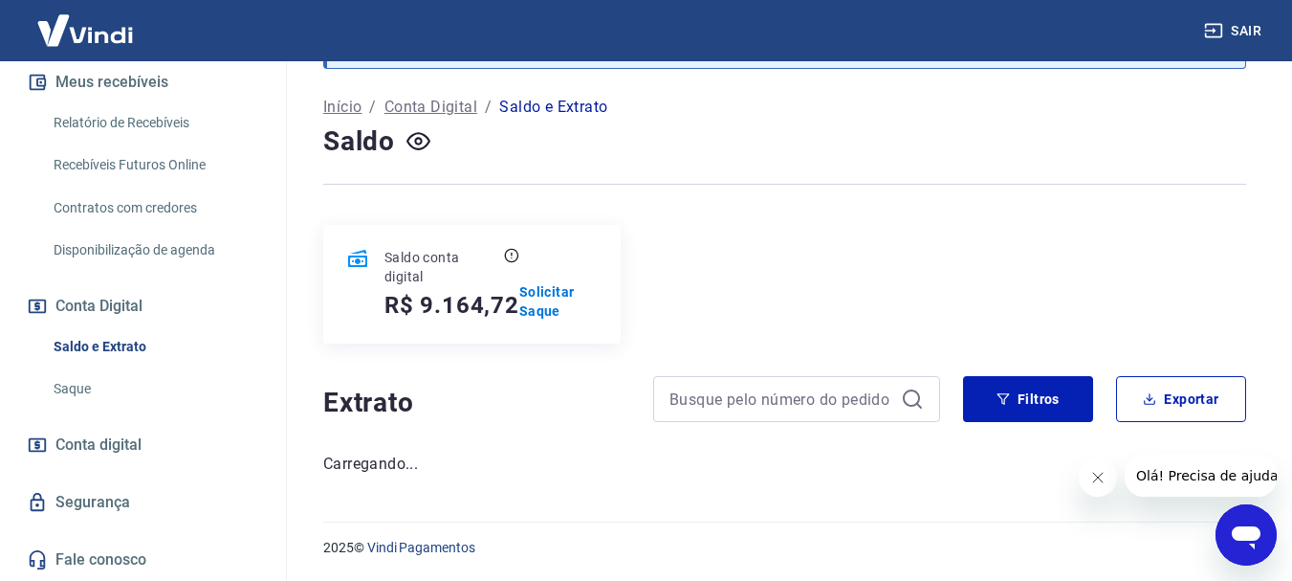
scroll to position [1148, 0]
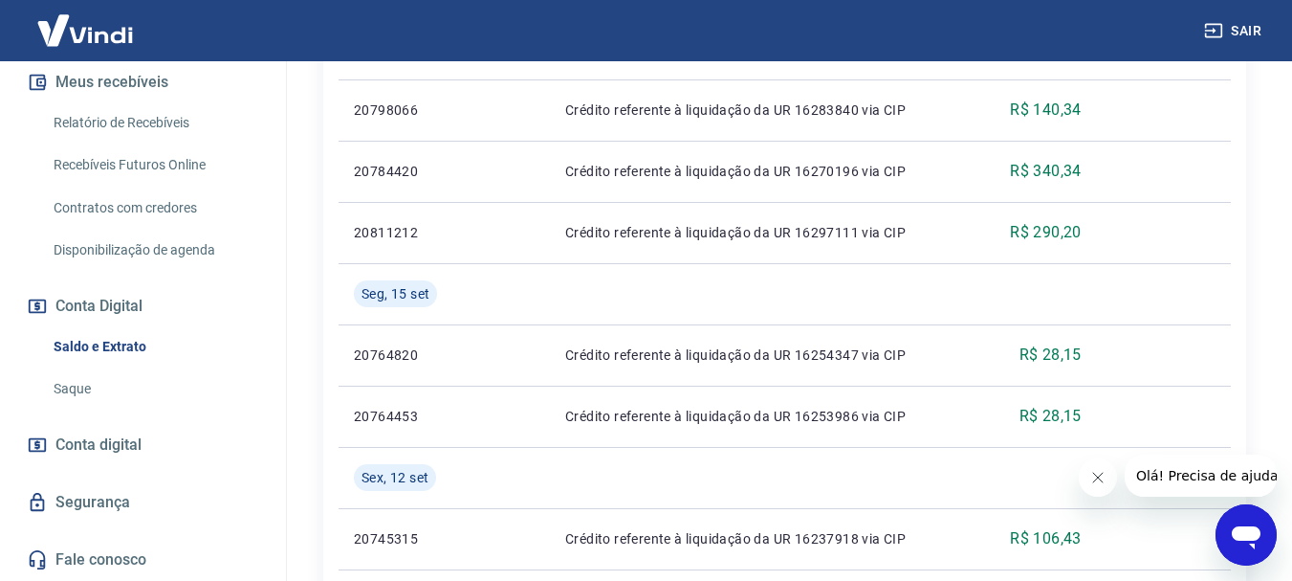
click at [136, 121] on link "Relatório de Recebíveis" at bounding box center [154, 122] width 217 height 39
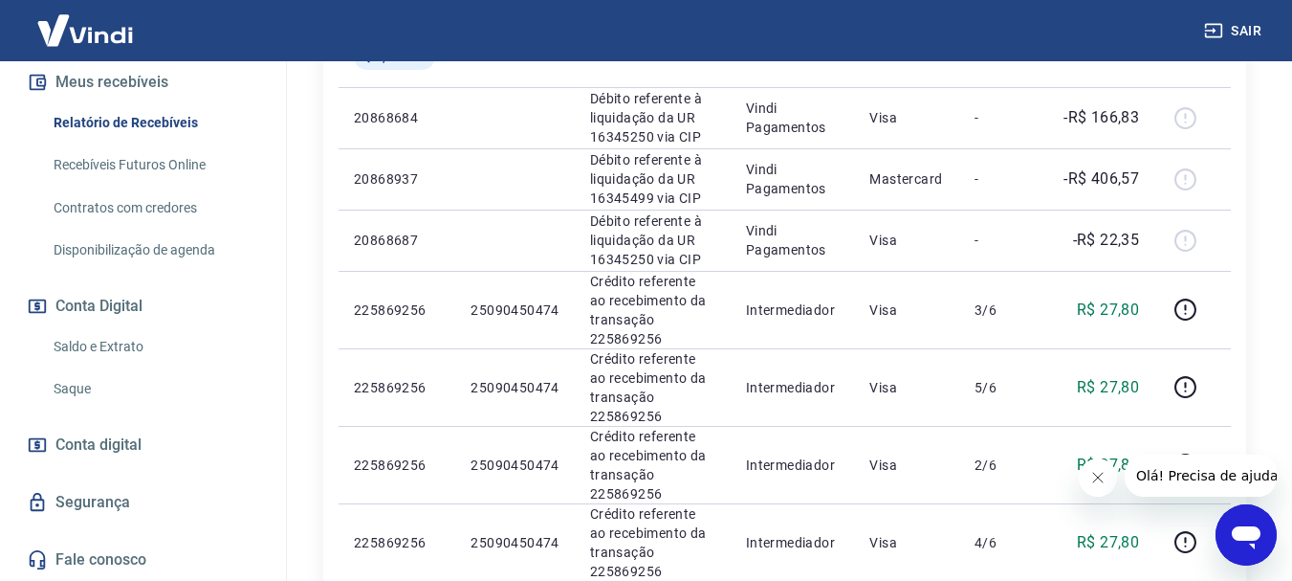
scroll to position [383, 0]
